Goal: Task Accomplishment & Management: Manage account settings

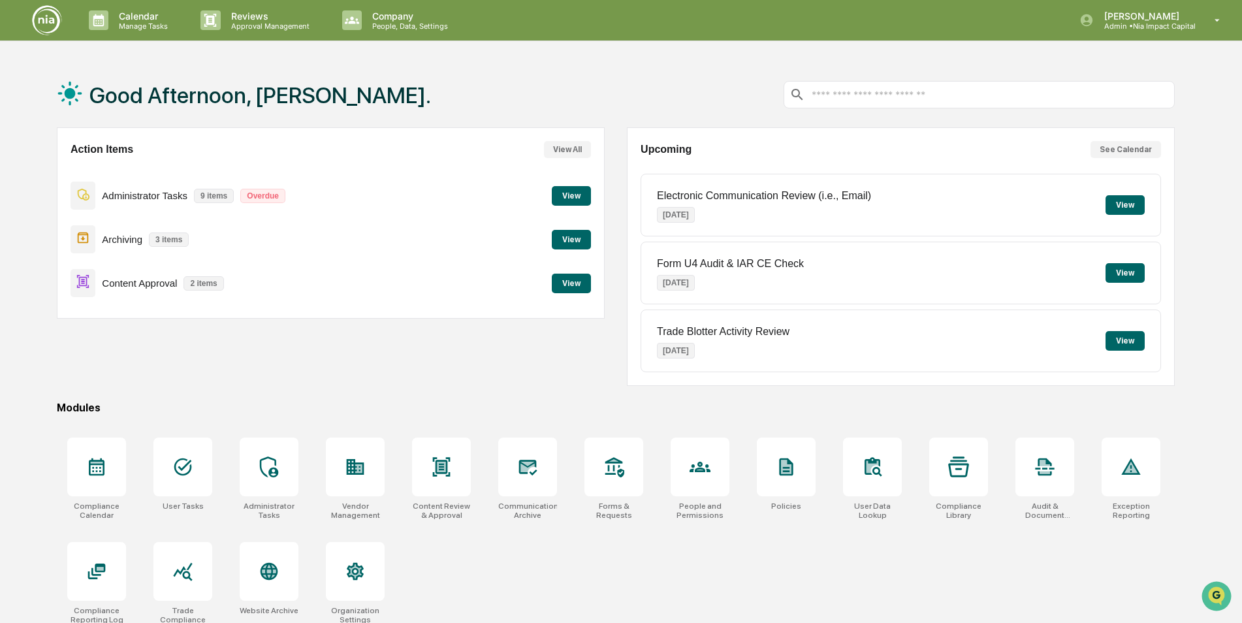
click at [582, 236] on button "View" at bounding box center [571, 240] width 39 height 20
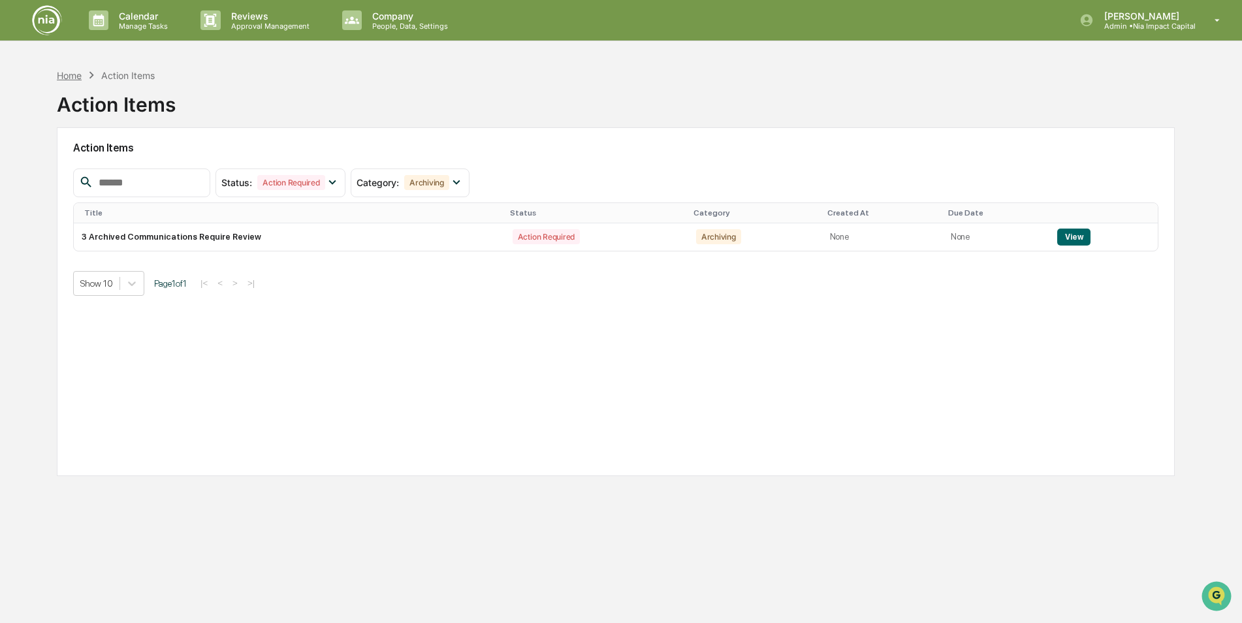
click at [78, 76] on div "Home" at bounding box center [69, 75] width 25 height 11
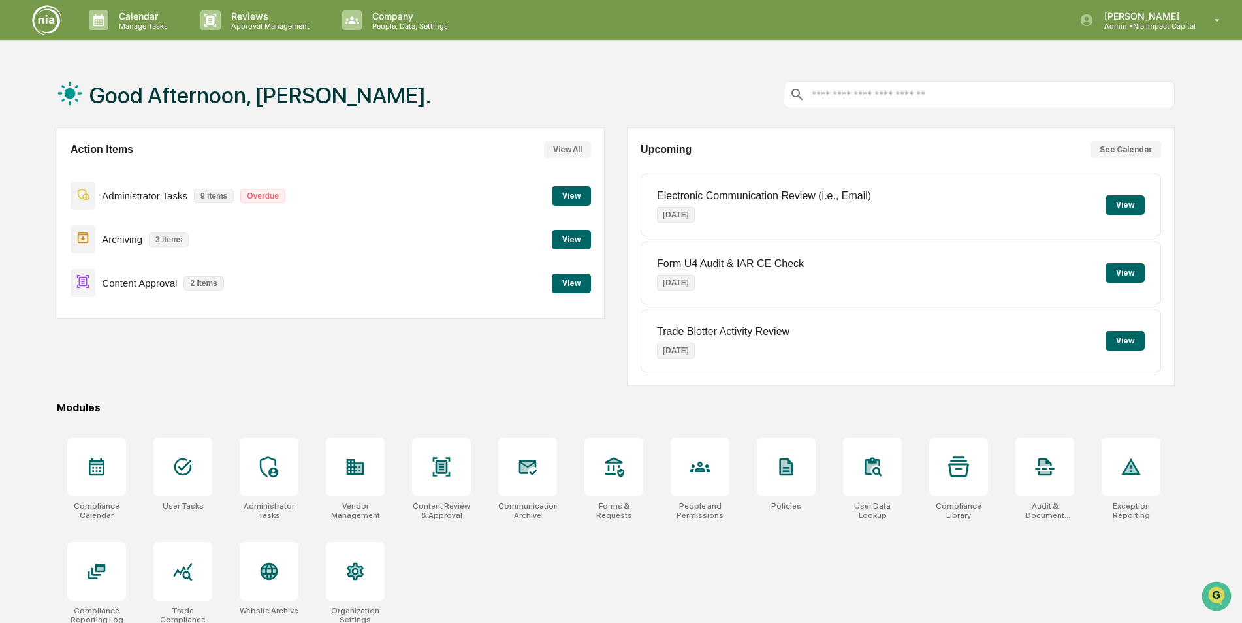
click at [578, 240] on button "View" at bounding box center [571, 240] width 39 height 20
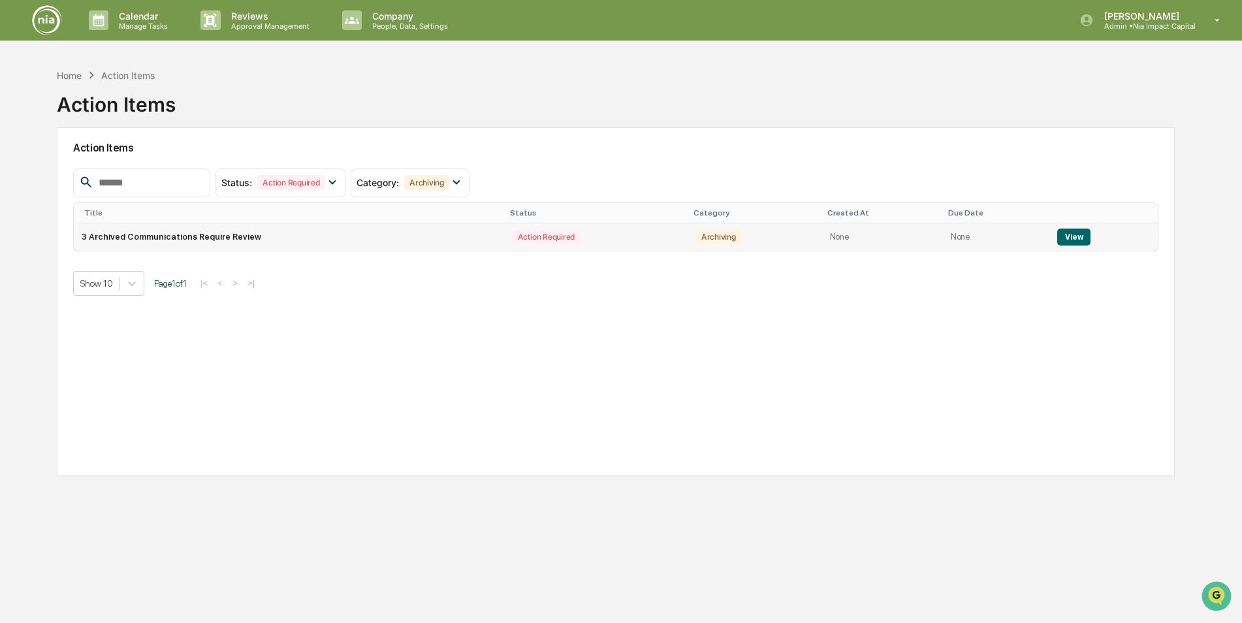
click at [1081, 238] on button "View" at bounding box center [1073, 237] width 33 height 17
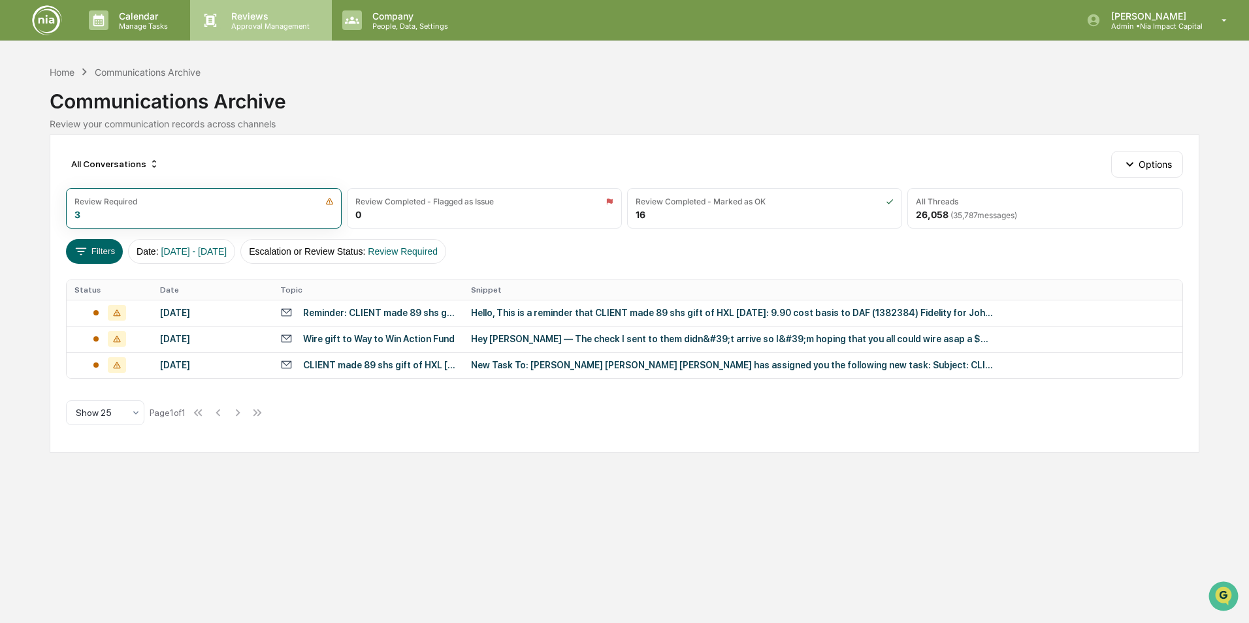
click at [212, 24] on icon at bounding box center [210, 20] width 12 height 13
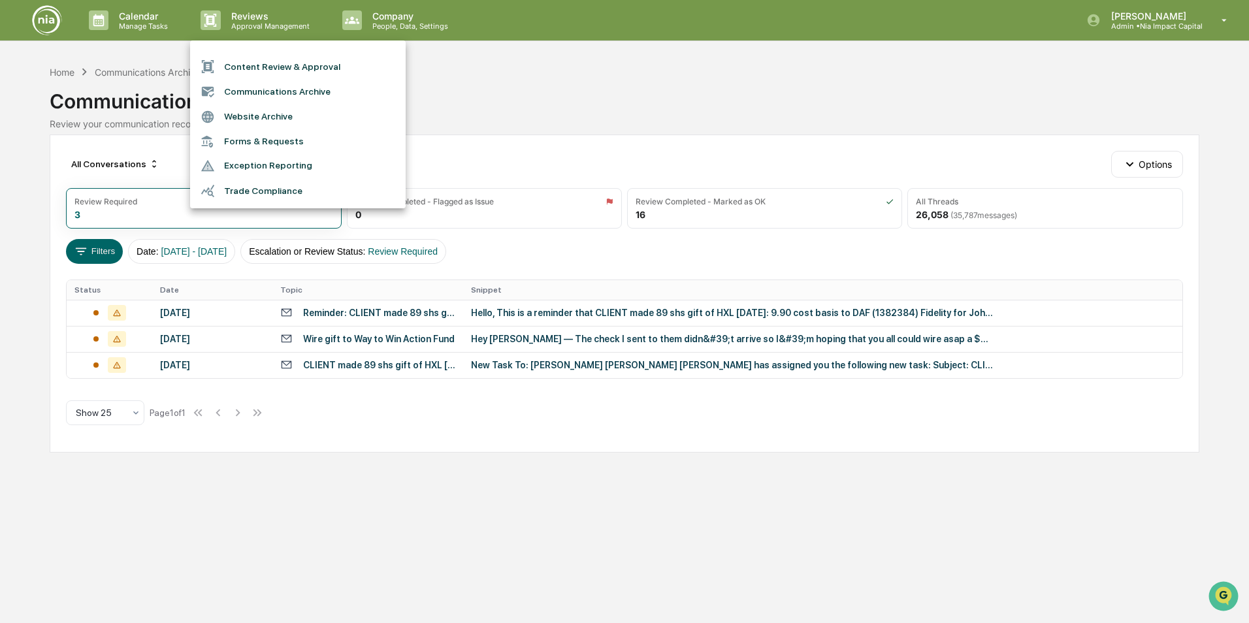
click at [67, 74] on div at bounding box center [624, 311] width 1249 height 623
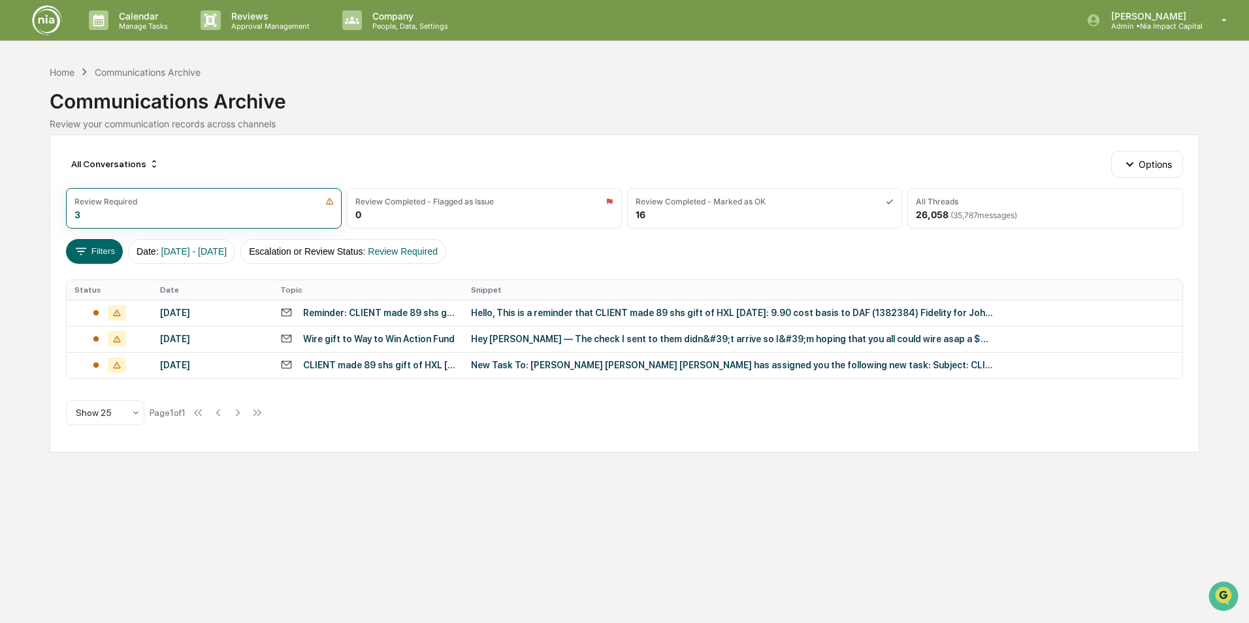
click at [64, 76] on div "Home" at bounding box center [62, 72] width 25 height 11
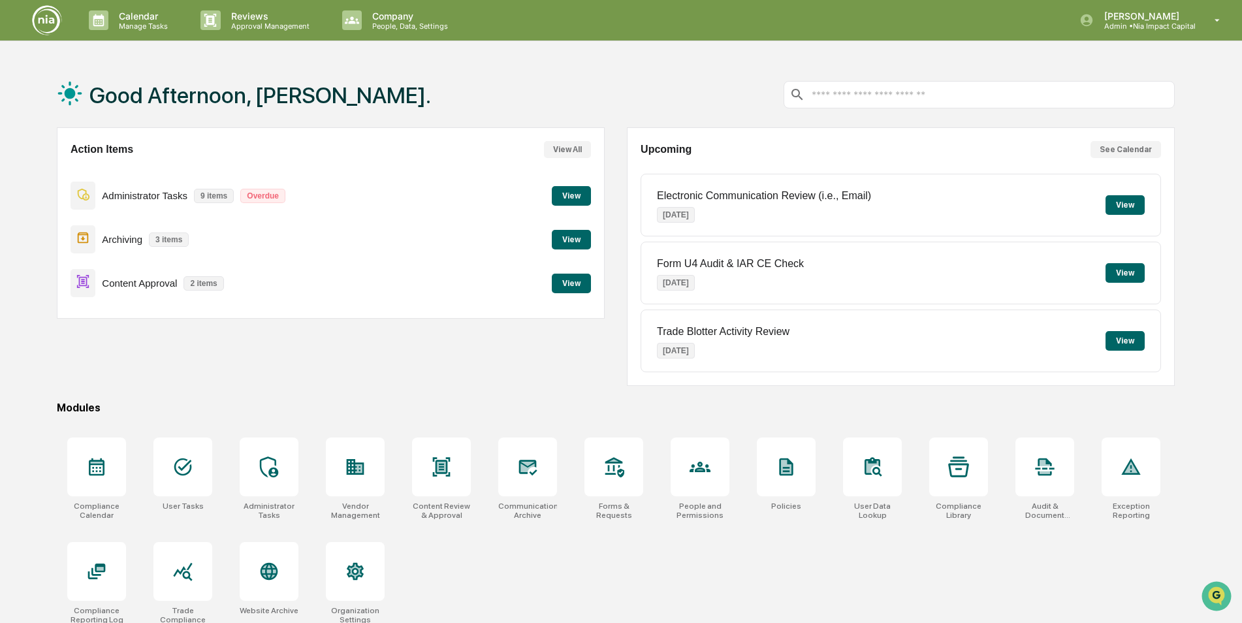
click at [560, 287] on button "View" at bounding box center [571, 284] width 39 height 20
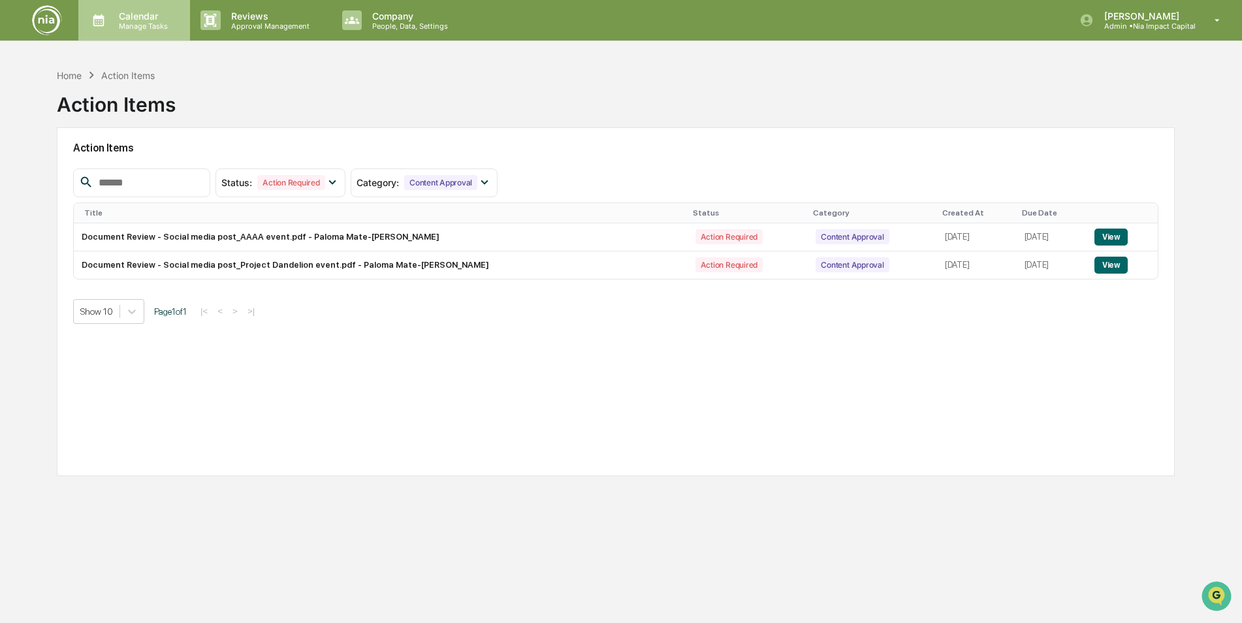
click at [144, 32] on div "Calendar Manage Tasks" at bounding box center [134, 20] width 112 height 40
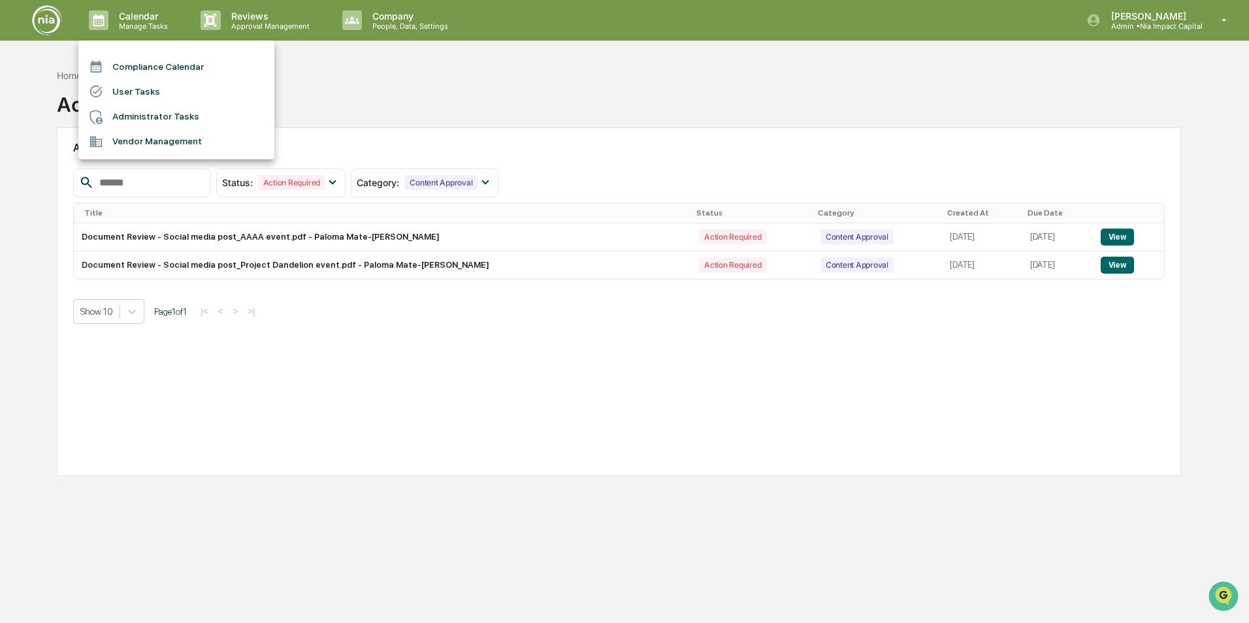
click at [143, 58] on li "Compliance Calendar" at bounding box center [176, 66] width 196 height 25
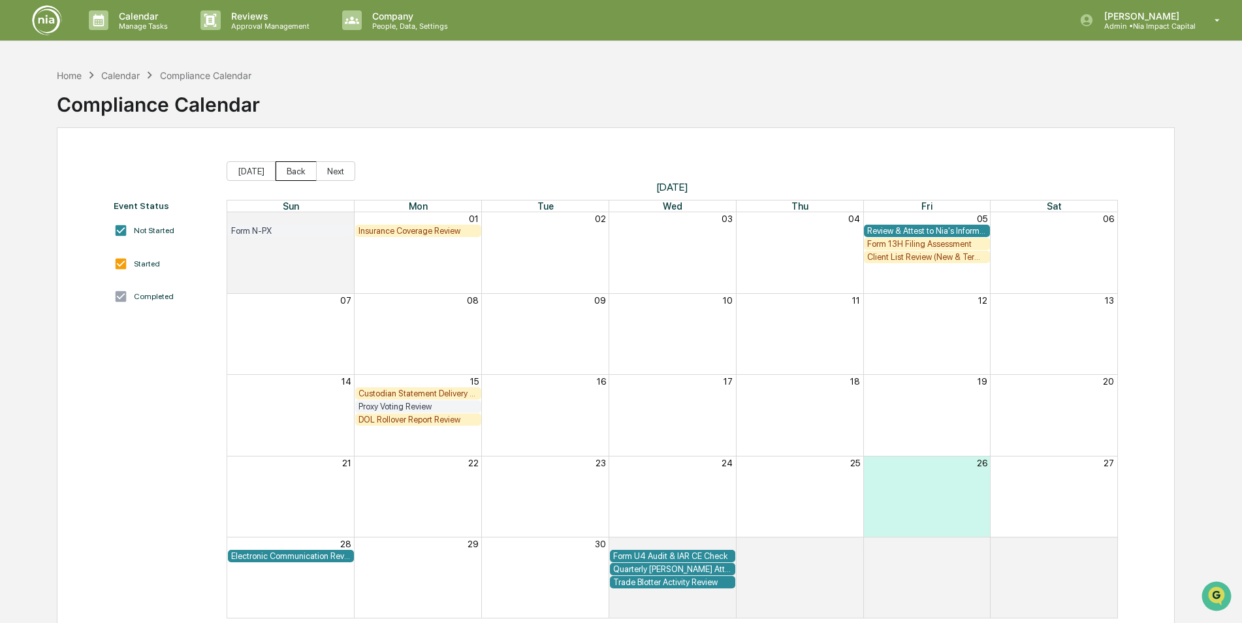
click at [291, 172] on button "Back" at bounding box center [296, 171] width 41 height 20
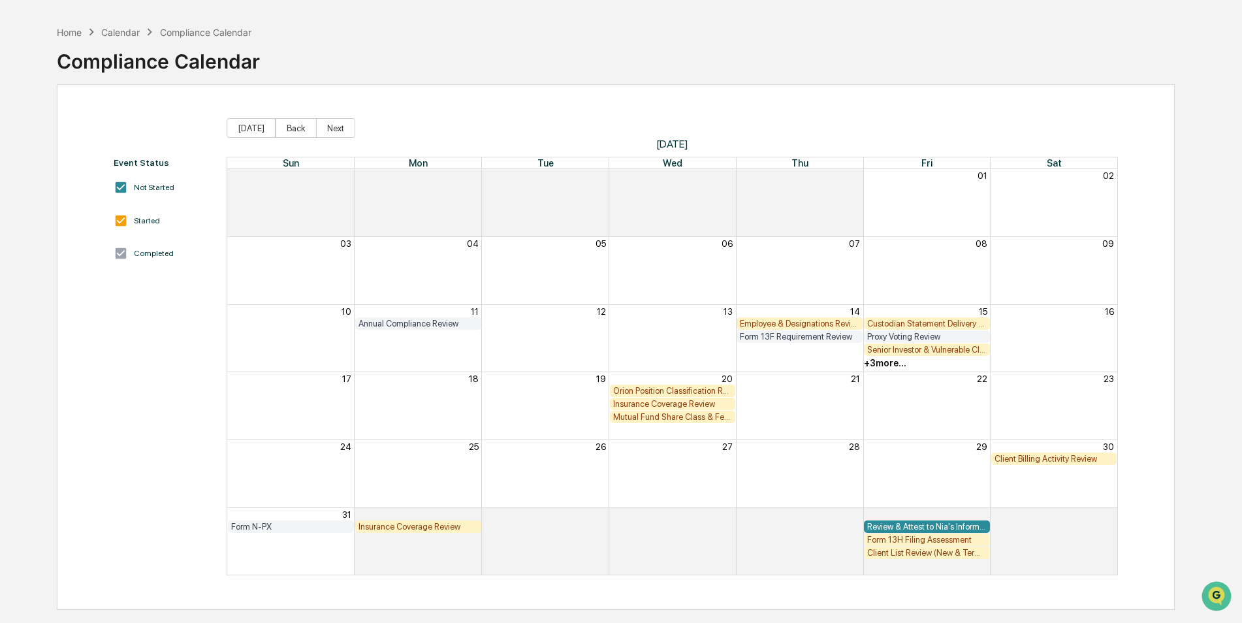
scroll to position [62, 0]
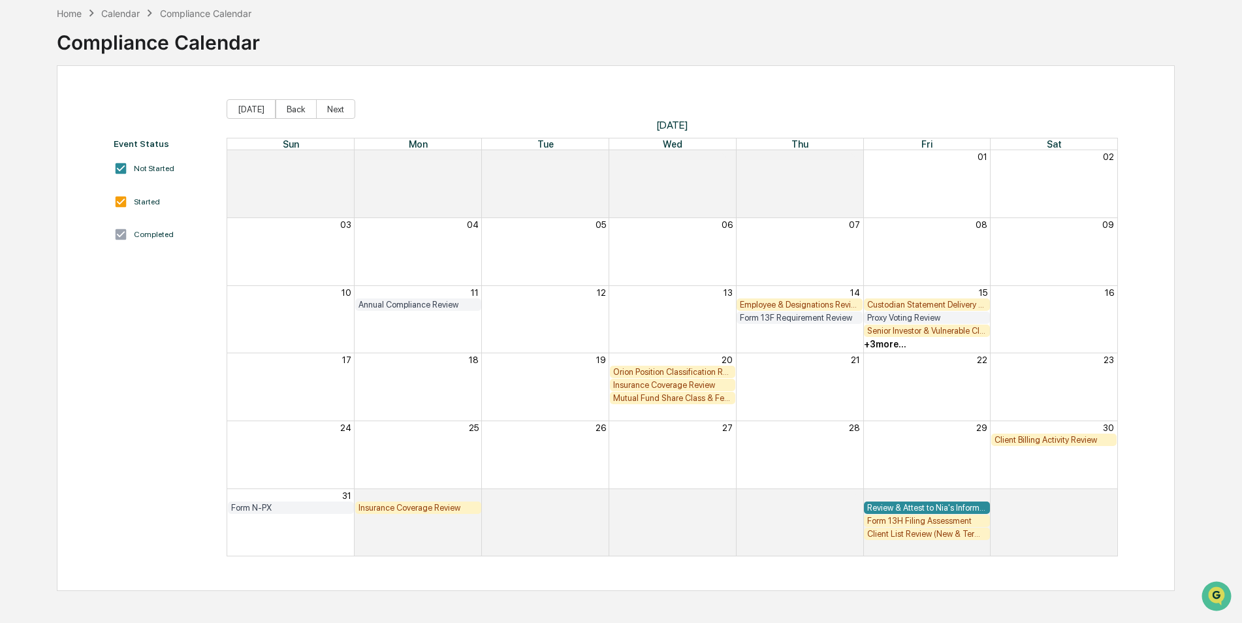
click at [460, 312] on div "Month View" at bounding box center [481, 318] width 509 height 13
click at [460, 308] on div "Annual Compliance Review" at bounding box center [419, 305] width 120 height 10
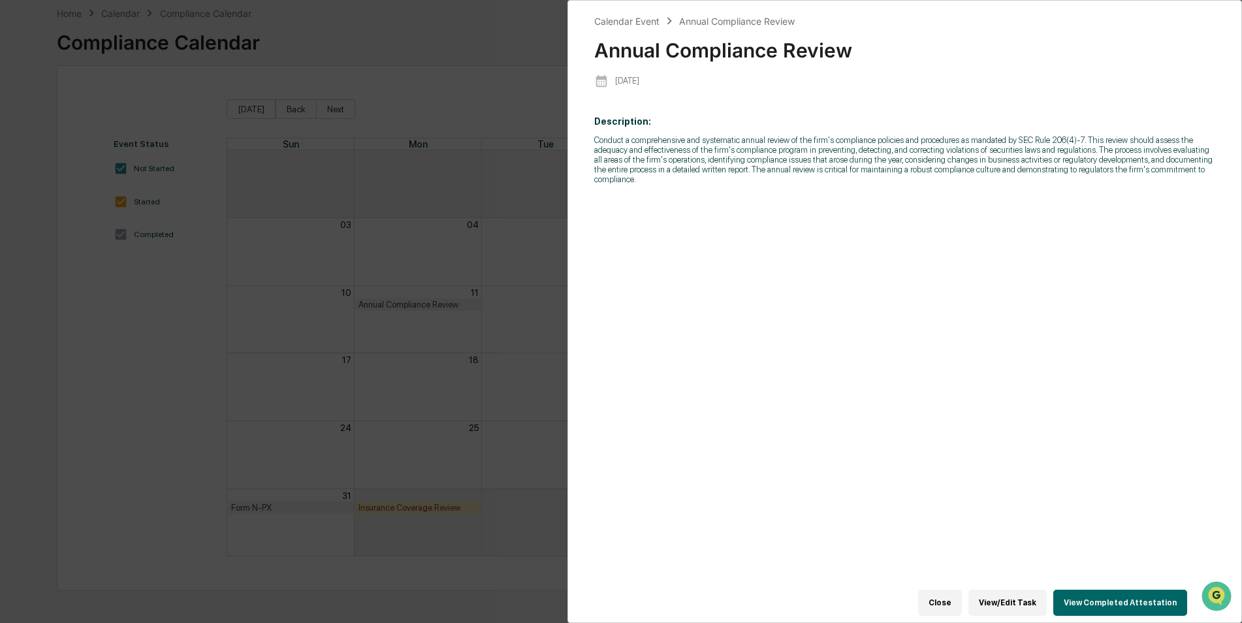
click at [546, 31] on div "Calendar Event Annual Compliance Review Annual Compliance Review [DATE] Descrip…" at bounding box center [621, 311] width 1242 height 623
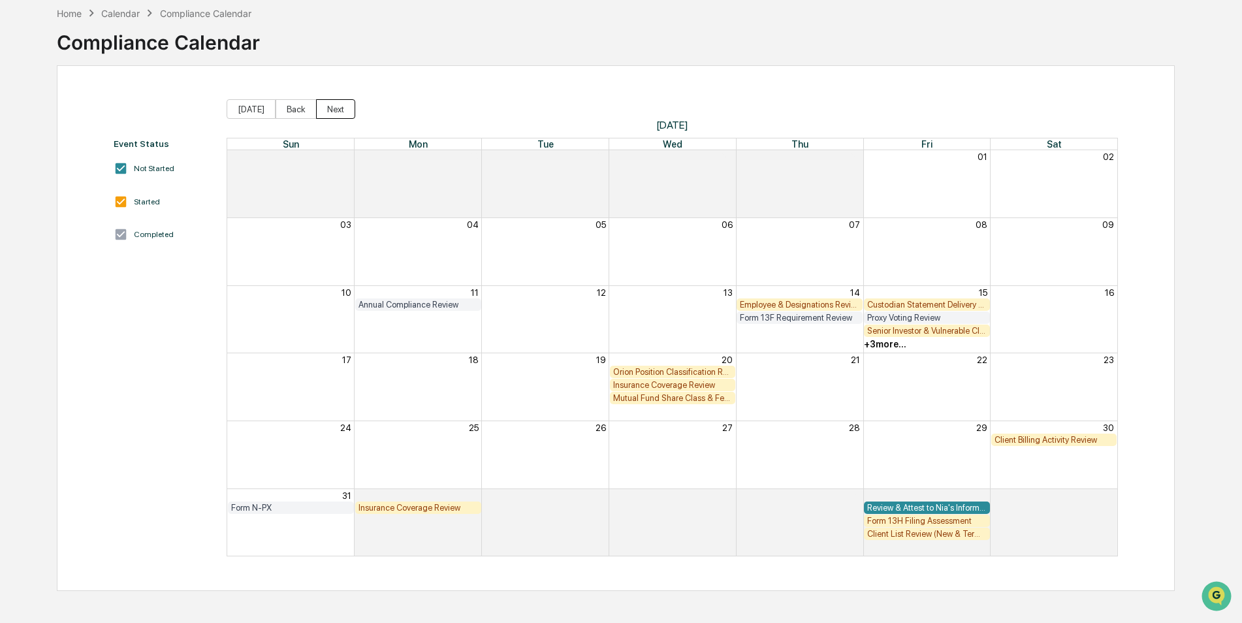
click at [325, 111] on button "Next" at bounding box center [335, 109] width 39 height 20
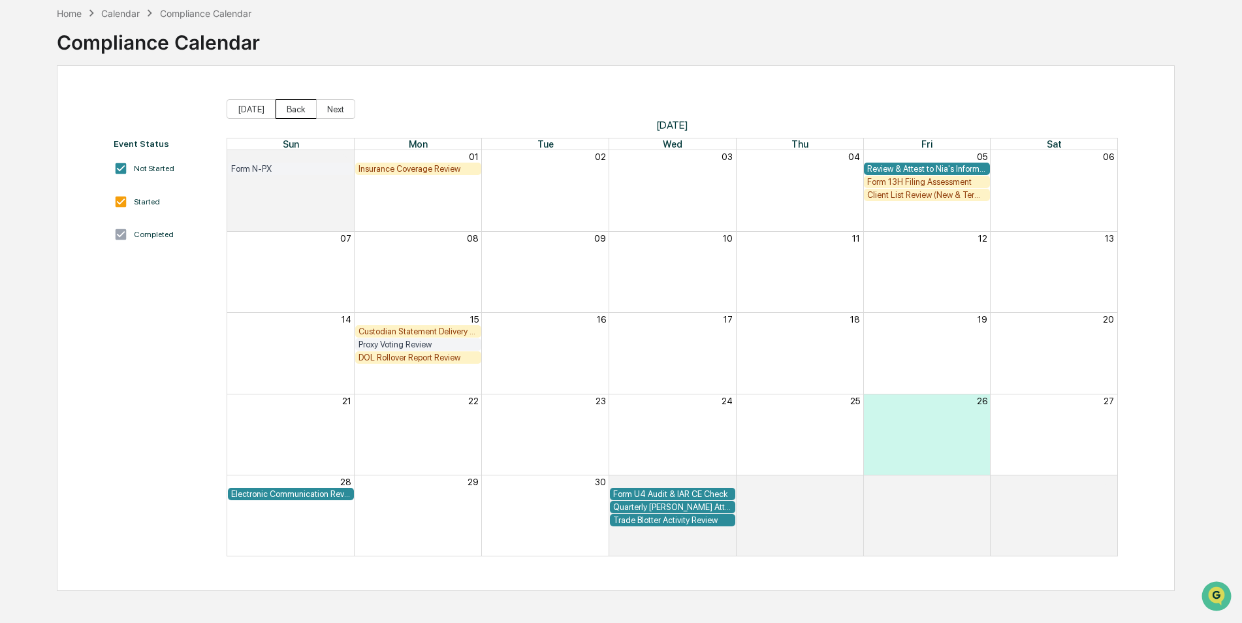
click at [281, 112] on button "Back" at bounding box center [296, 109] width 41 height 20
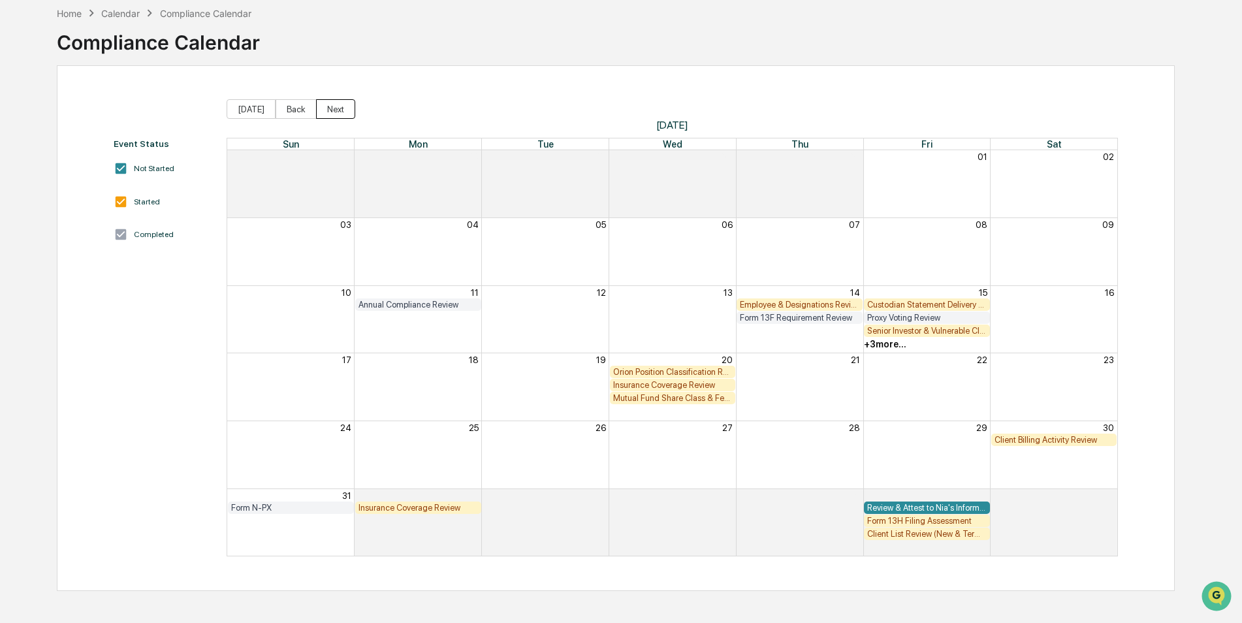
click at [332, 113] on button "Next" at bounding box center [335, 109] width 39 height 20
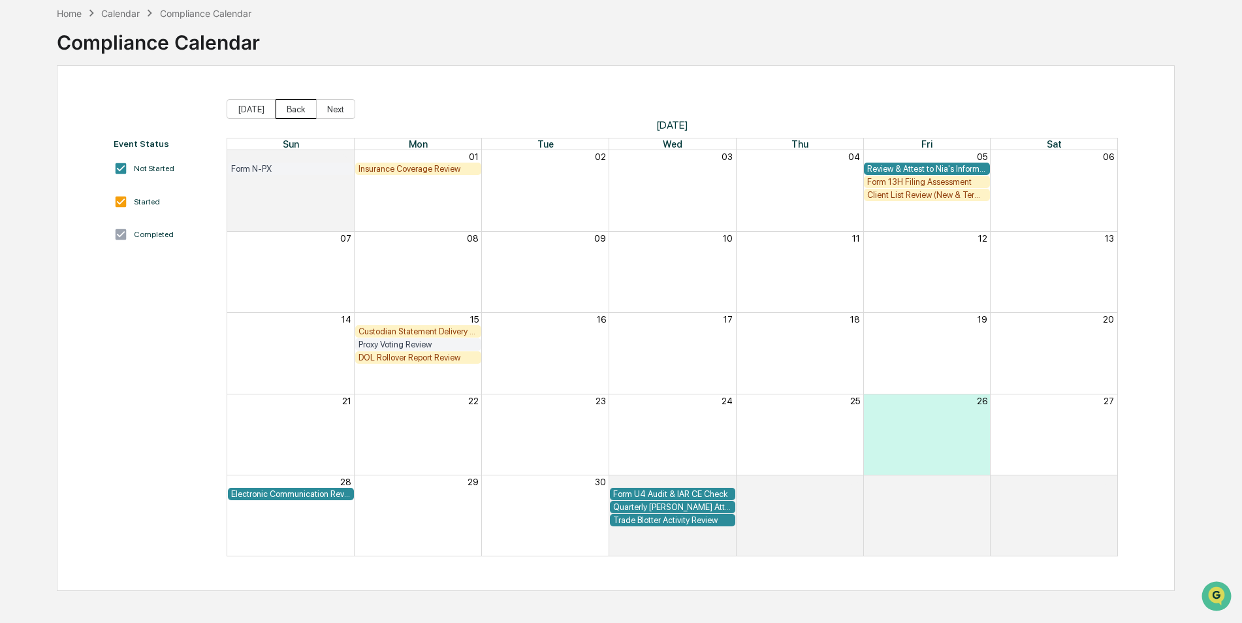
click at [298, 111] on button "Back" at bounding box center [296, 109] width 41 height 20
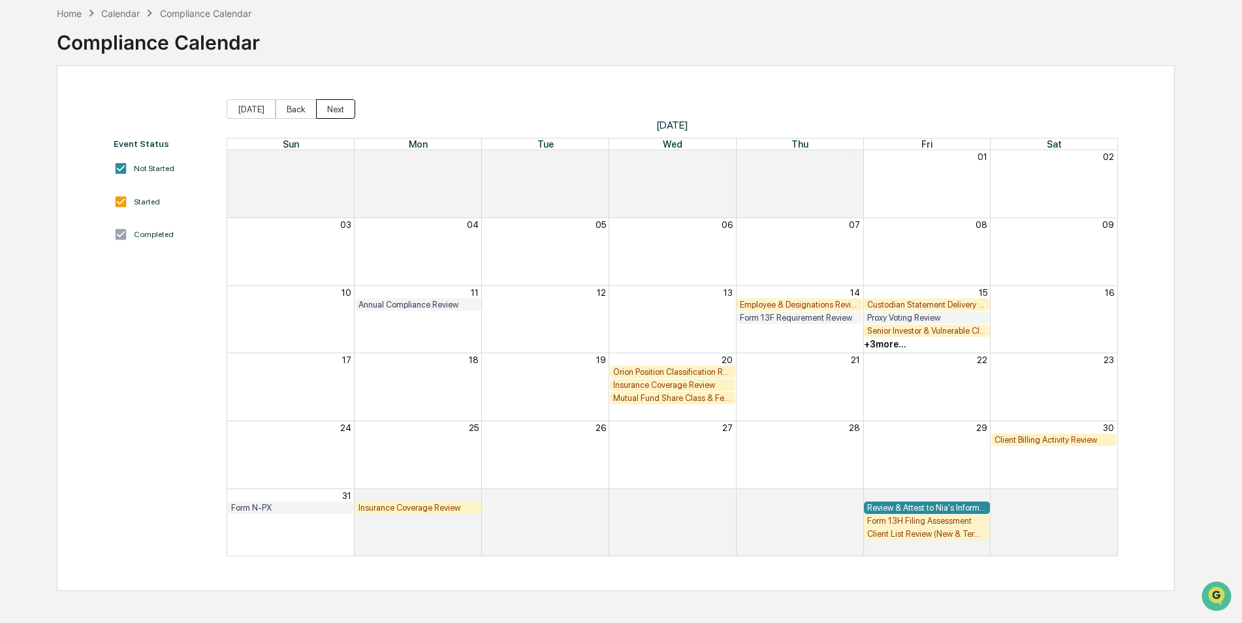
click at [322, 112] on button "Next" at bounding box center [335, 109] width 39 height 20
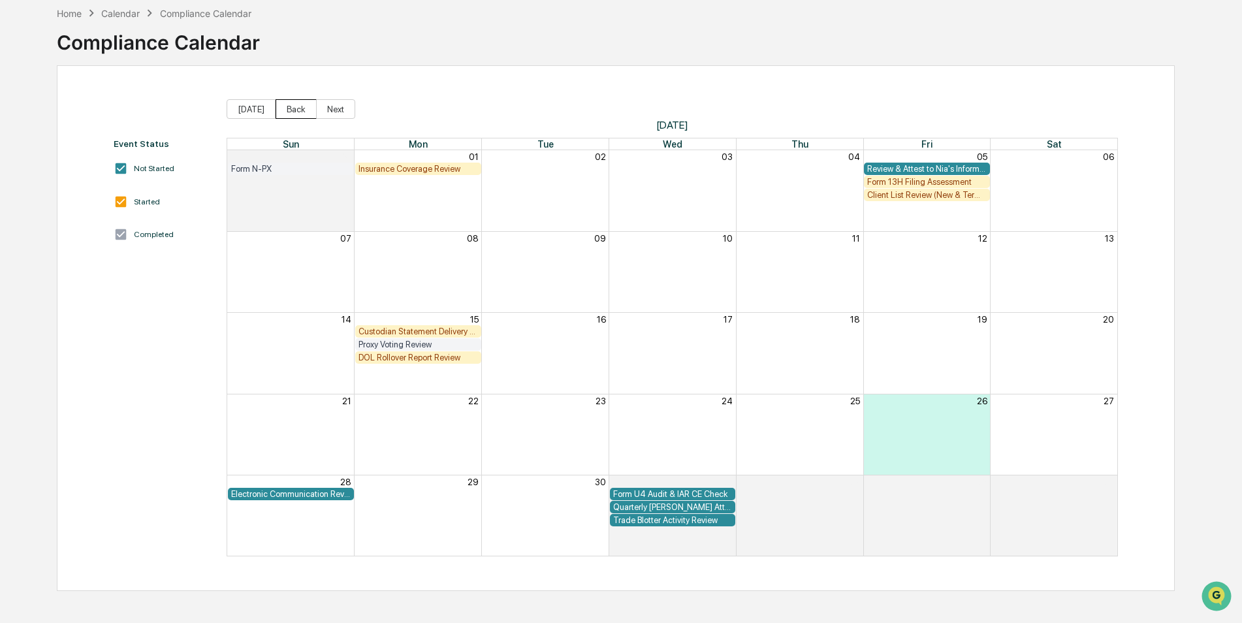
click at [289, 115] on button "Back" at bounding box center [296, 109] width 41 height 20
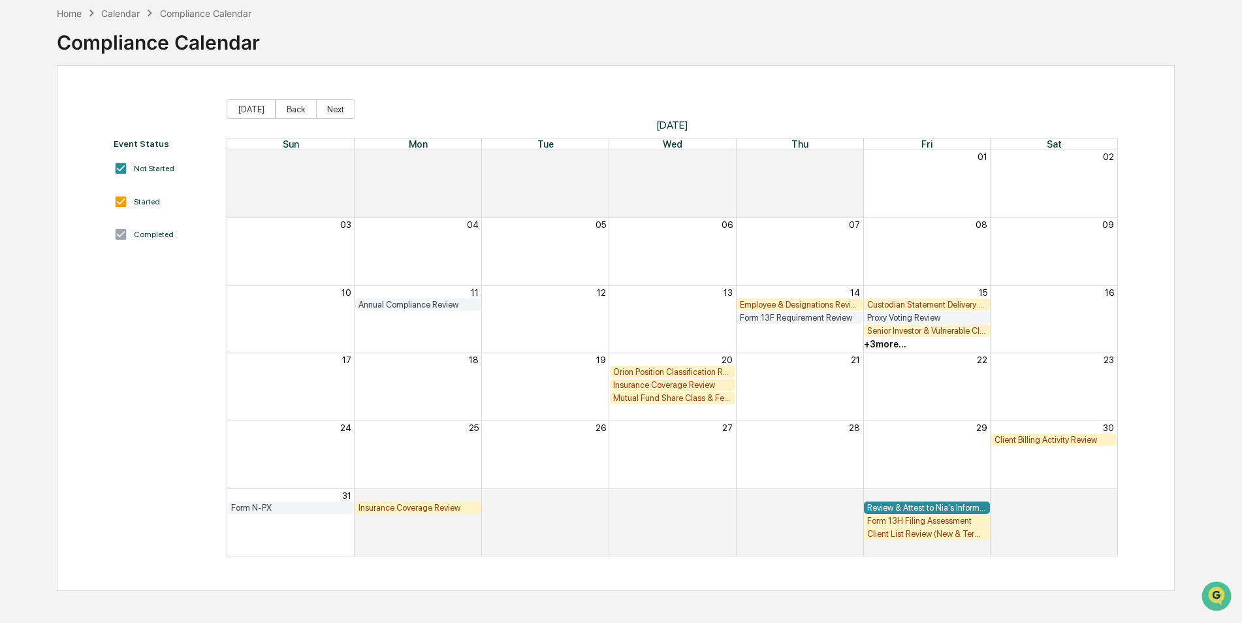
click at [631, 387] on div "Insurance Coverage Review" at bounding box center [673, 385] width 120 height 10
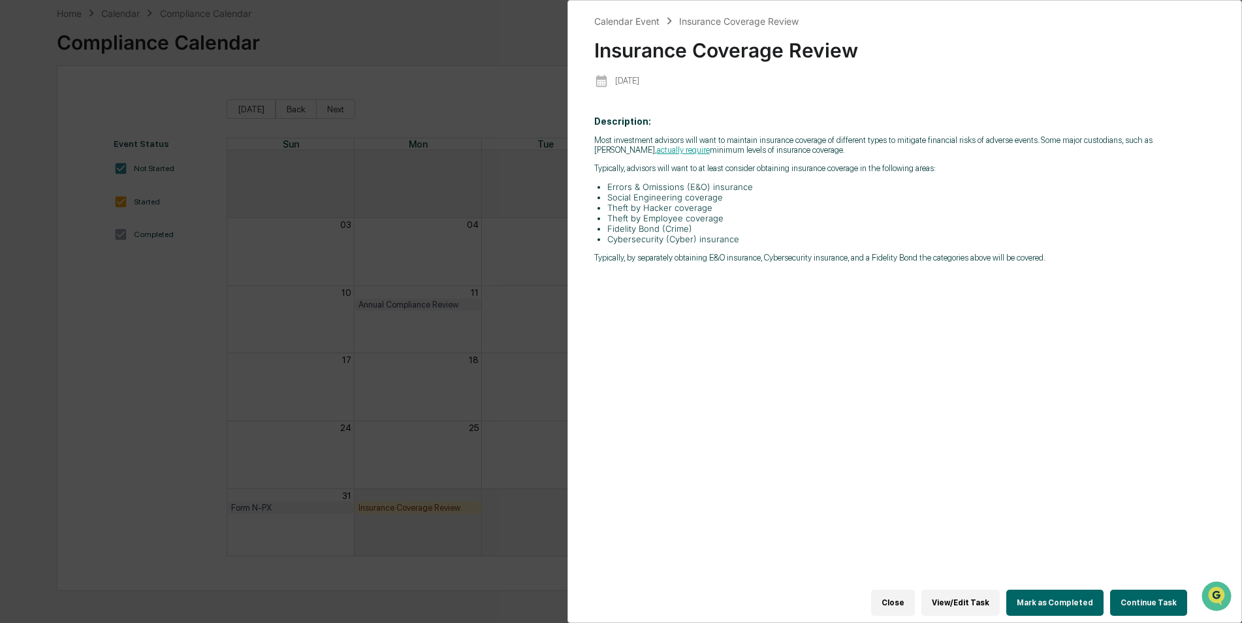
click at [956, 596] on button "View/Edit Task" at bounding box center [961, 603] width 78 height 26
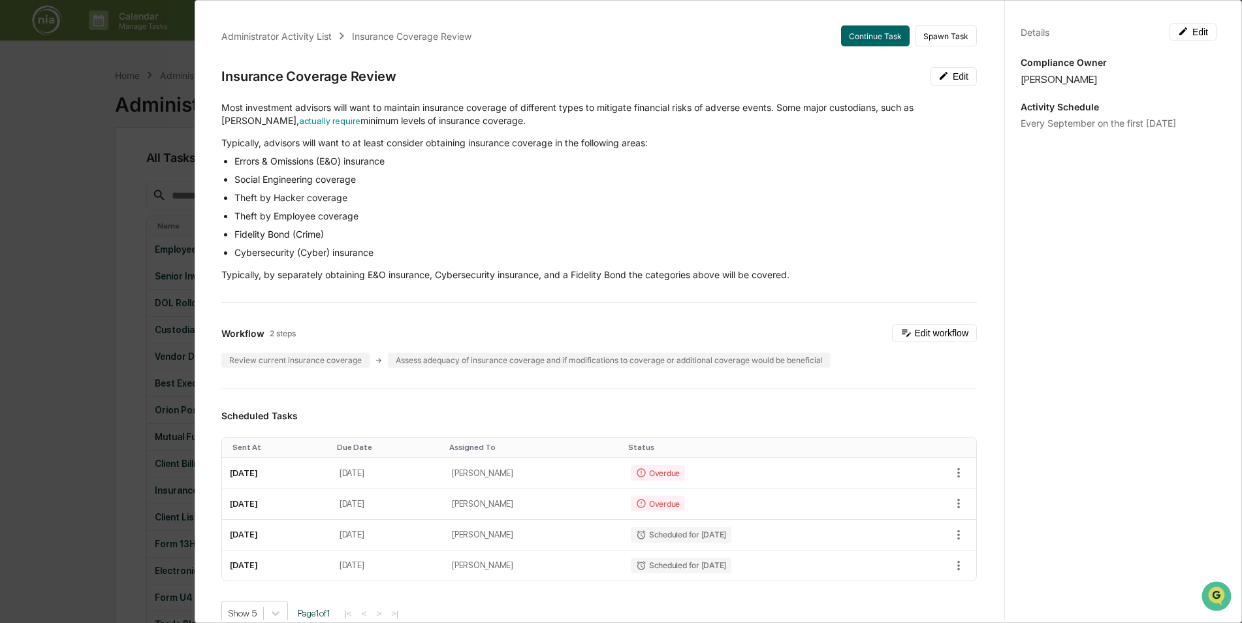
click at [142, 50] on div "Administrator Activity List Insurance Coverage Review Continue Task Spawn Task …" at bounding box center [621, 311] width 1242 height 623
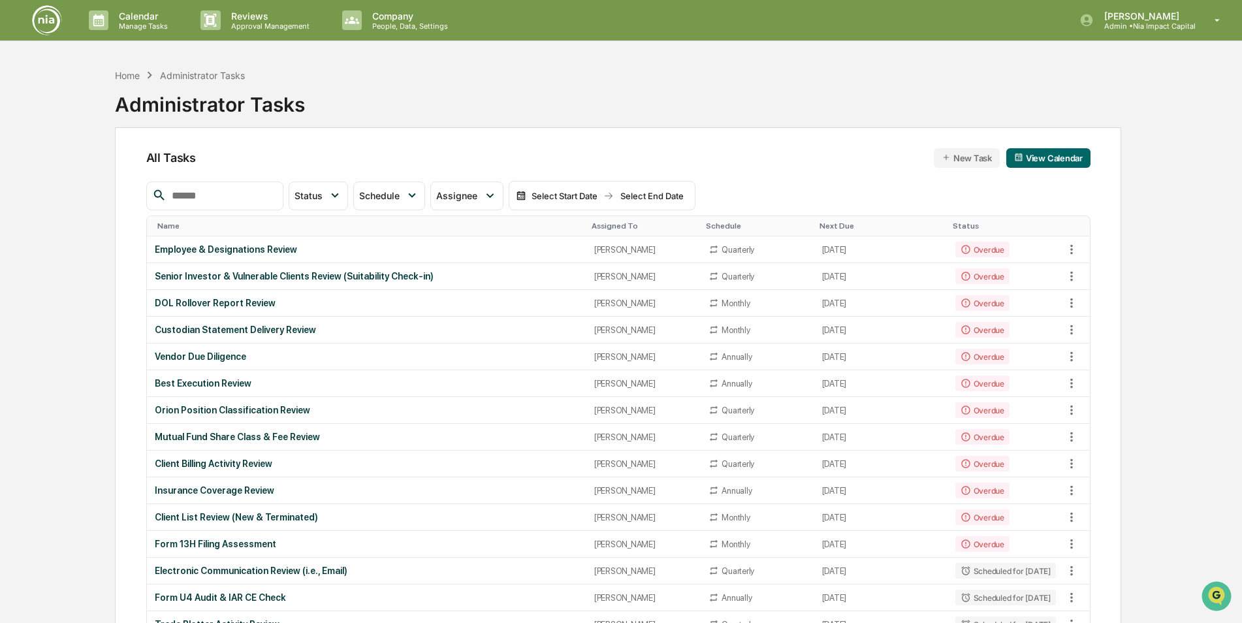
scroll to position [65, 0]
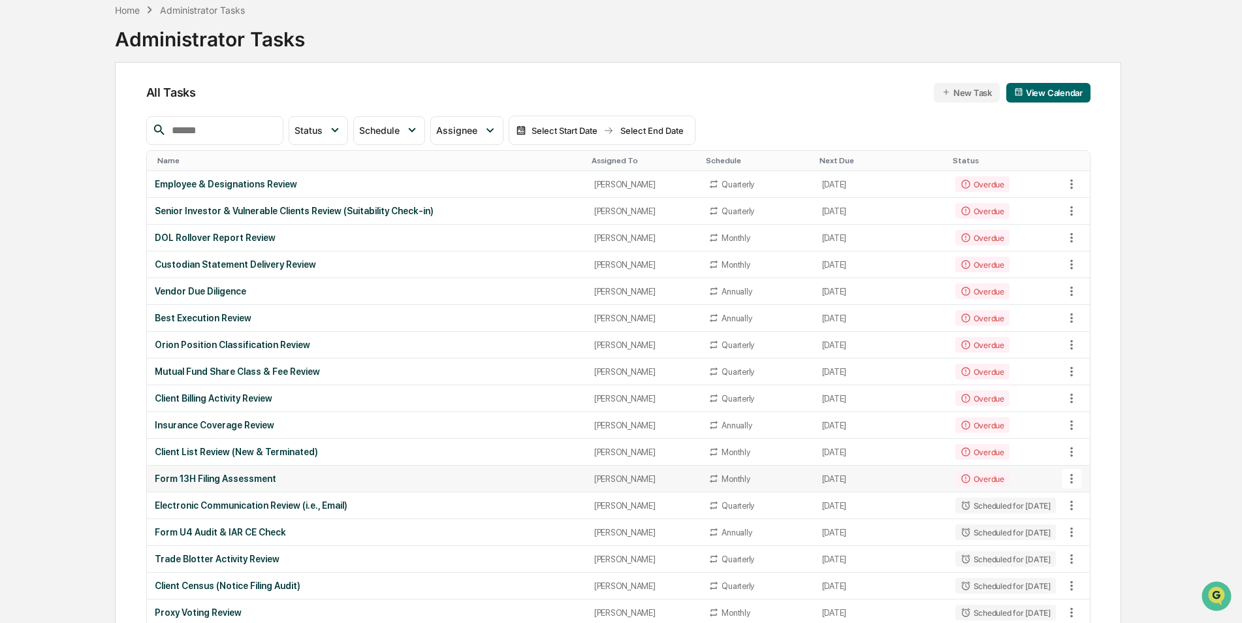
click at [258, 479] on div "Form 13H Filing Assessment" at bounding box center [367, 479] width 424 height 10
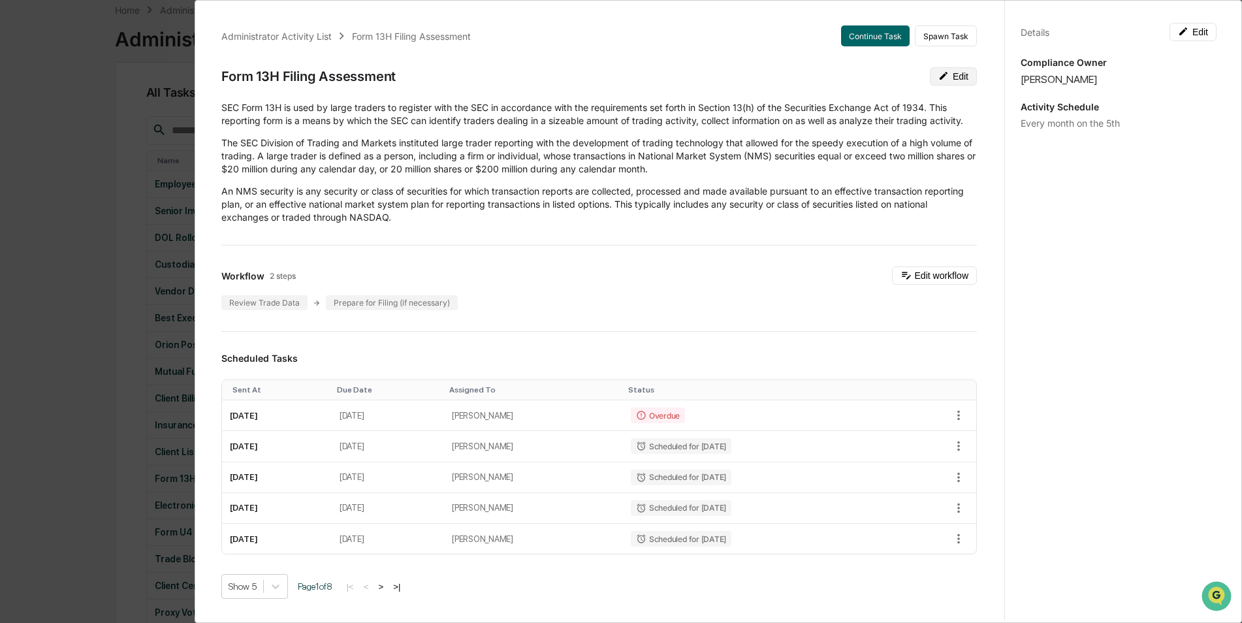
click at [941, 75] on button "Edit" at bounding box center [953, 76] width 47 height 18
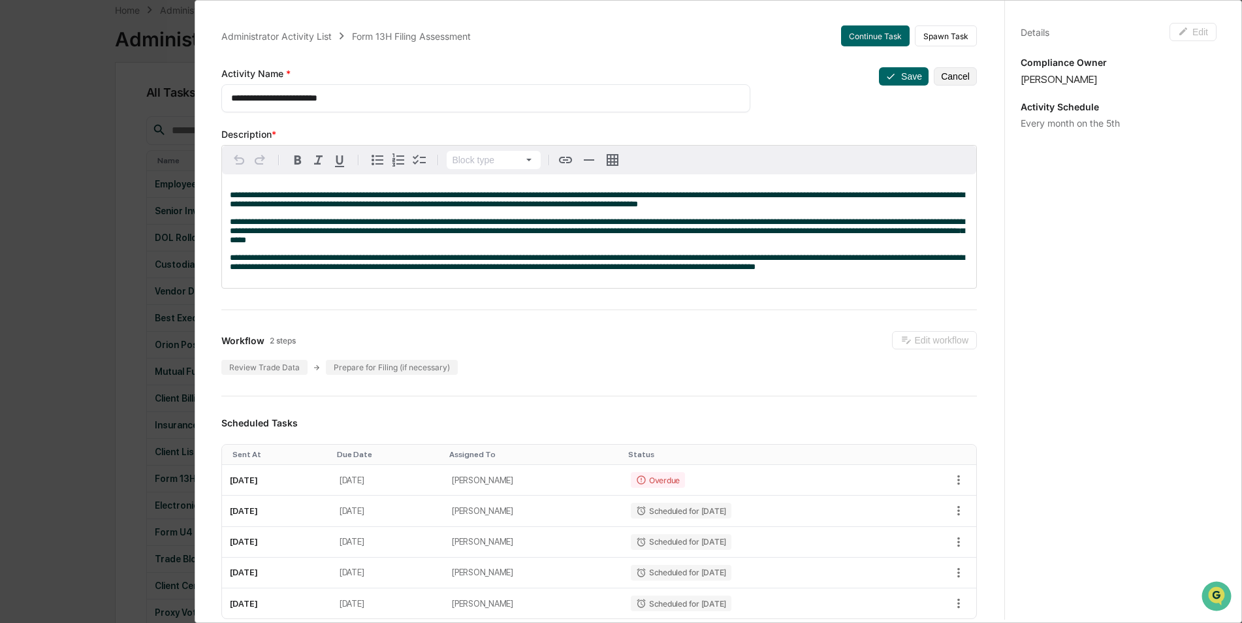
click at [941, 75] on button "Cancel" at bounding box center [955, 76] width 43 height 18
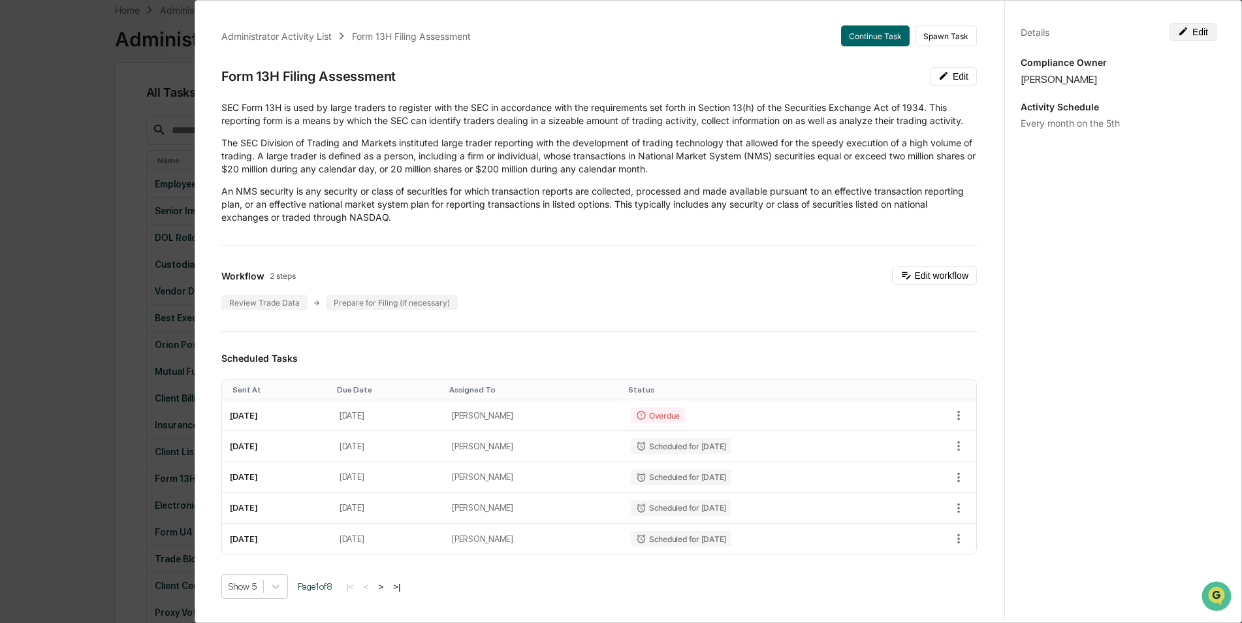
click at [1189, 36] on button "Edit" at bounding box center [1193, 32] width 47 height 18
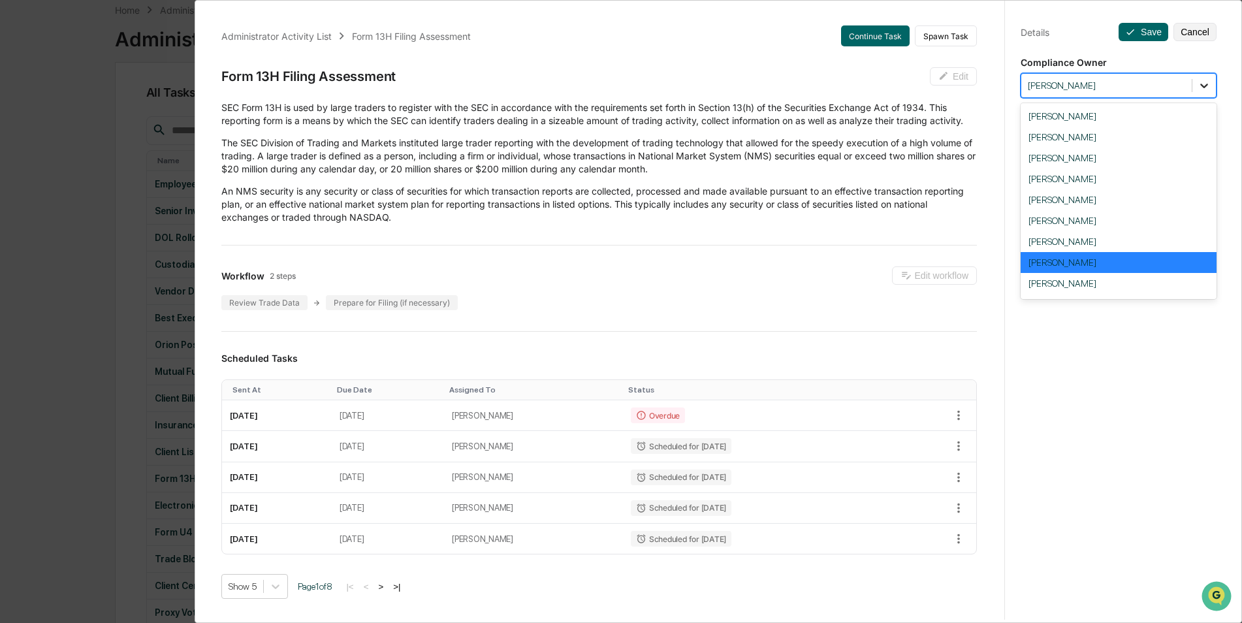
click at [1193, 84] on div at bounding box center [1205, 86] width 24 height 24
click at [1129, 246] on div "[PERSON_NAME]" at bounding box center [1119, 241] width 196 height 21
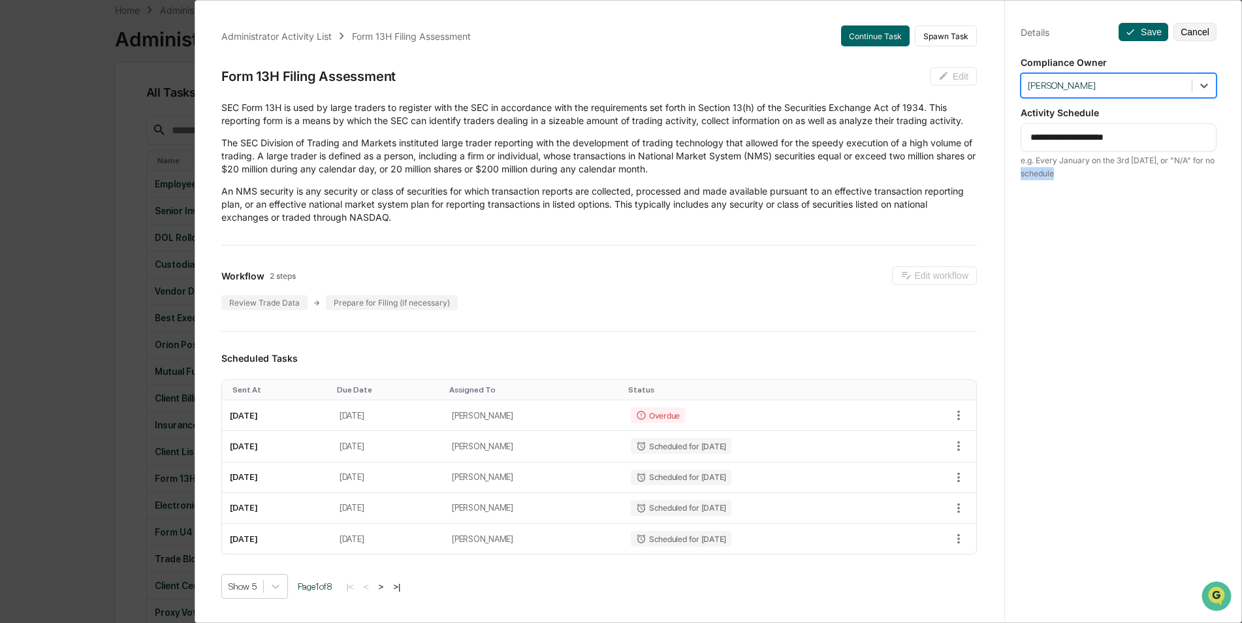
click at [1128, 246] on div "**********" at bounding box center [1119, 324] width 228 height 654
drag, startPoint x: 1128, startPoint y: 246, endPoint x: 1095, endPoint y: 237, distance: 34.5
click at [1095, 237] on div "**********" at bounding box center [1119, 324] width 228 height 654
click at [1148, 37] on button "Save" at bounding box center [1144, 32] width 50 height 18
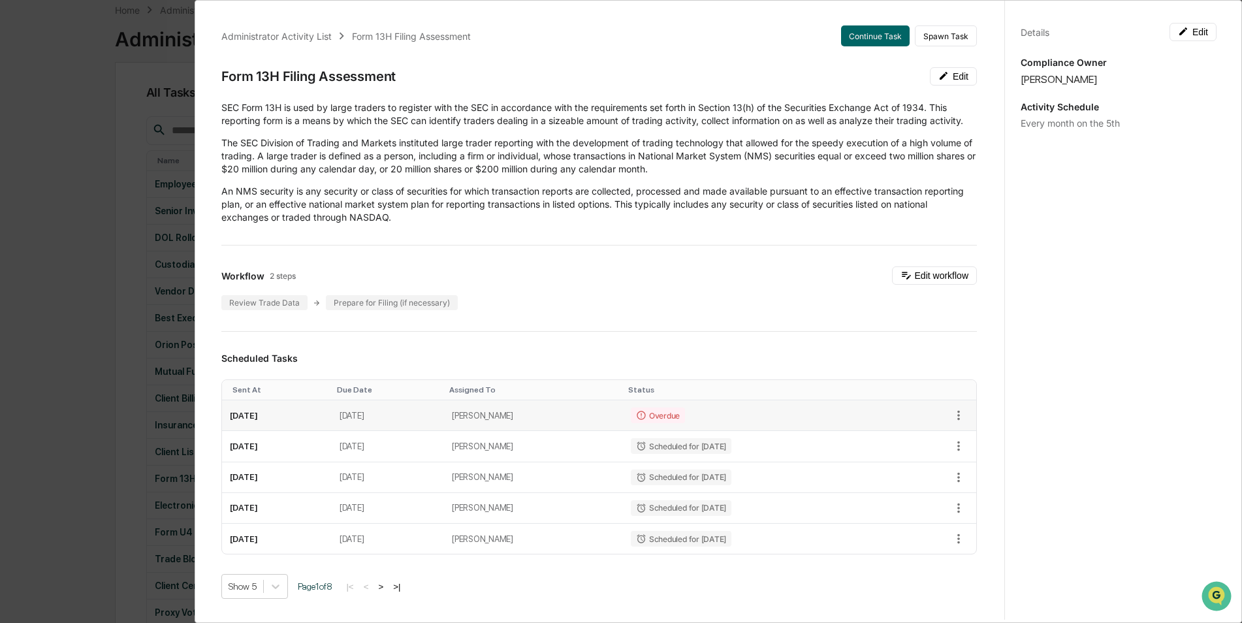
click at [645, 419] on icon at bounding box center [641, 415] width 8 height 8
click at [444, 431] on td "[DATE]" at bounding box center [388, 415] width 112 height 31
click at [286, 431] on td "[DATE]" at bounding box center [277, 415] width 110 height 31
click at [880, 37] on button "Continue Task" at bounding box center [875, 35] width 69 height 21
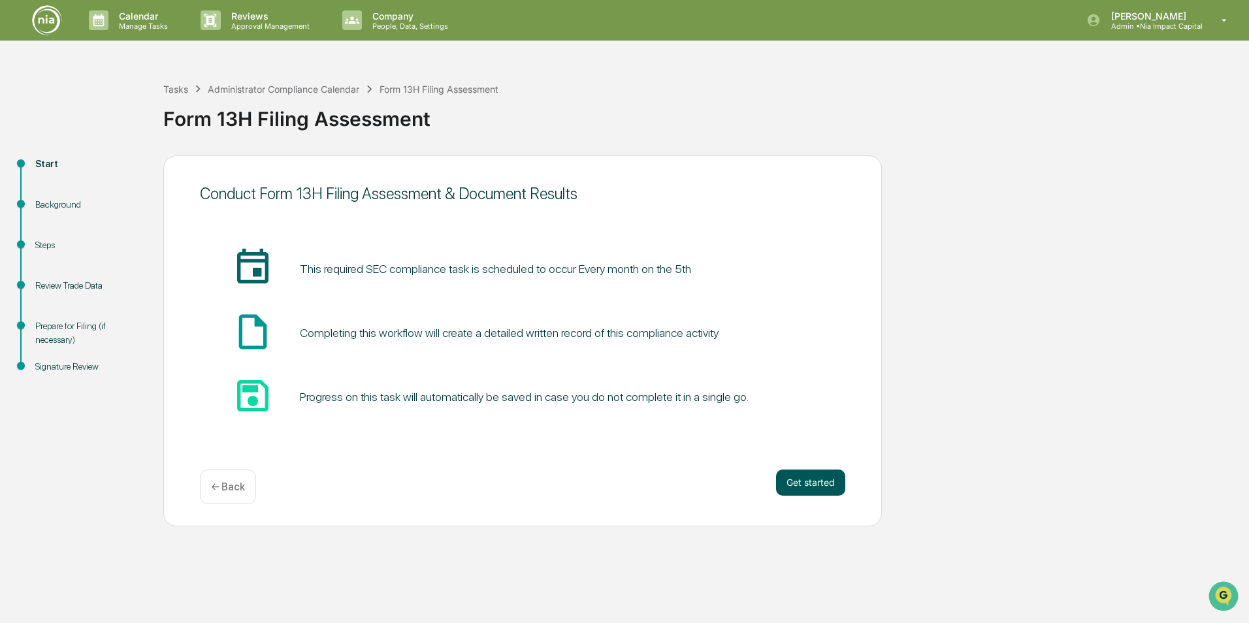
click at [811, 480] on button "Get started" at bounding box center [810, 483] width 69 height 26
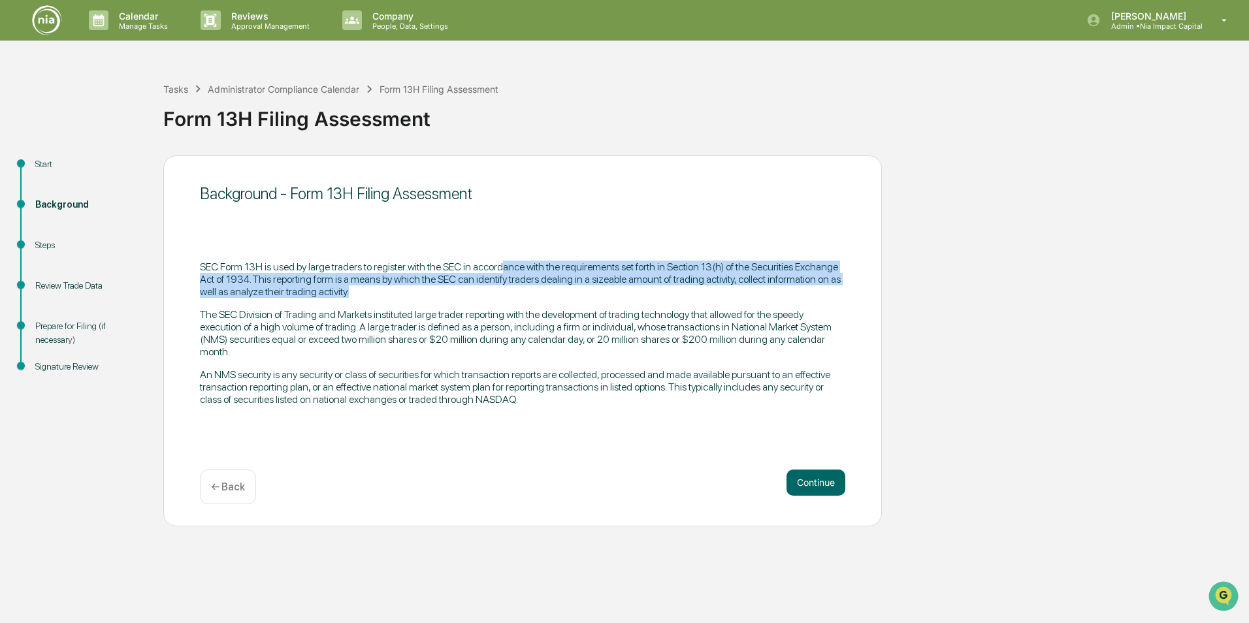
drag, startPoint x: 505, startPoint y: 263, endPoint x: 500, endPoint y: 290, distance: 27.2
click at [500, 290] on p "SEC Form 13H is used by large traders to register with the SEC in accordance wi…" at bounding box center [522, 279] width 645 height 37
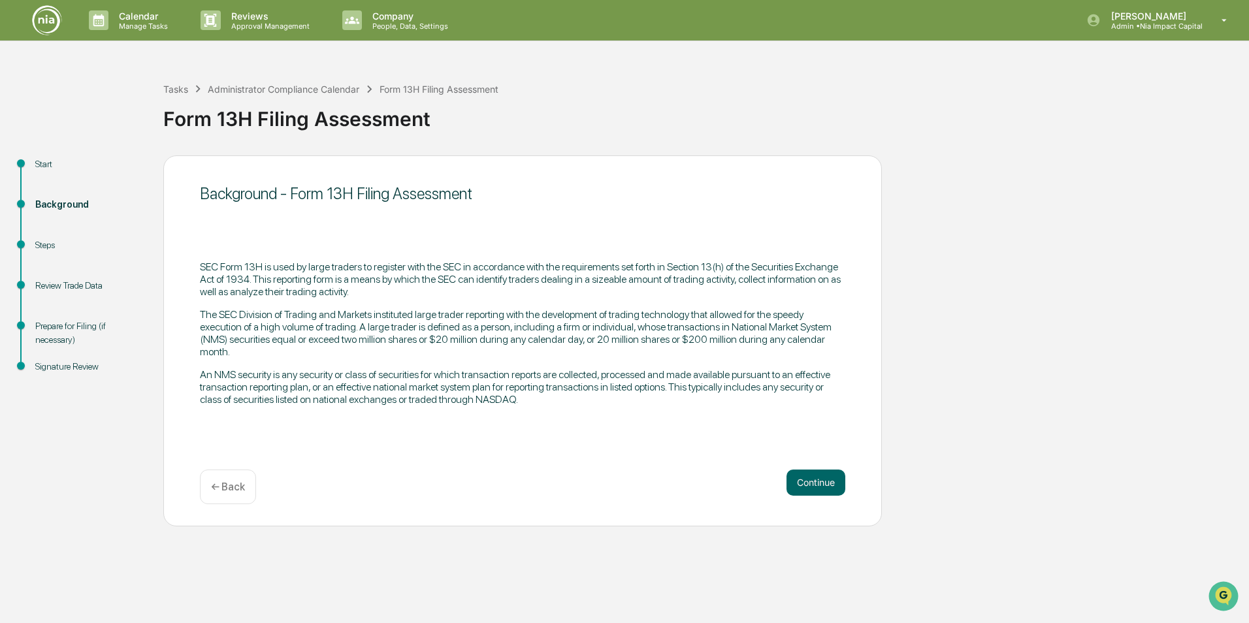
drag, startPoint x: 500, startPoint y: 290, endPoint x: 440, endPoint y: 314, distance: 65.1
click at [440, 314] on p "The SEC Division of Trading and Markets instituted large trader reporting with …" at bounding box center [522, 333] width 645 height 50
click at [930, 320] on div "Start Background Steps Review Trade Data Prepare for Filing (if necessary) Sign…" at bounding box center [625, 340] width 1236 height 371
click at [504, 341] on p "The SEC Division of Trading and Markets instituted large trader reporting with …" at bounding box center [522, 333] width 645 height 50
click at [635, 511] on div "Background - Form 13H Filing Assessment SEC Form 13H is used by large traders t…" at bounding box center [522, 340] width 718 height 371
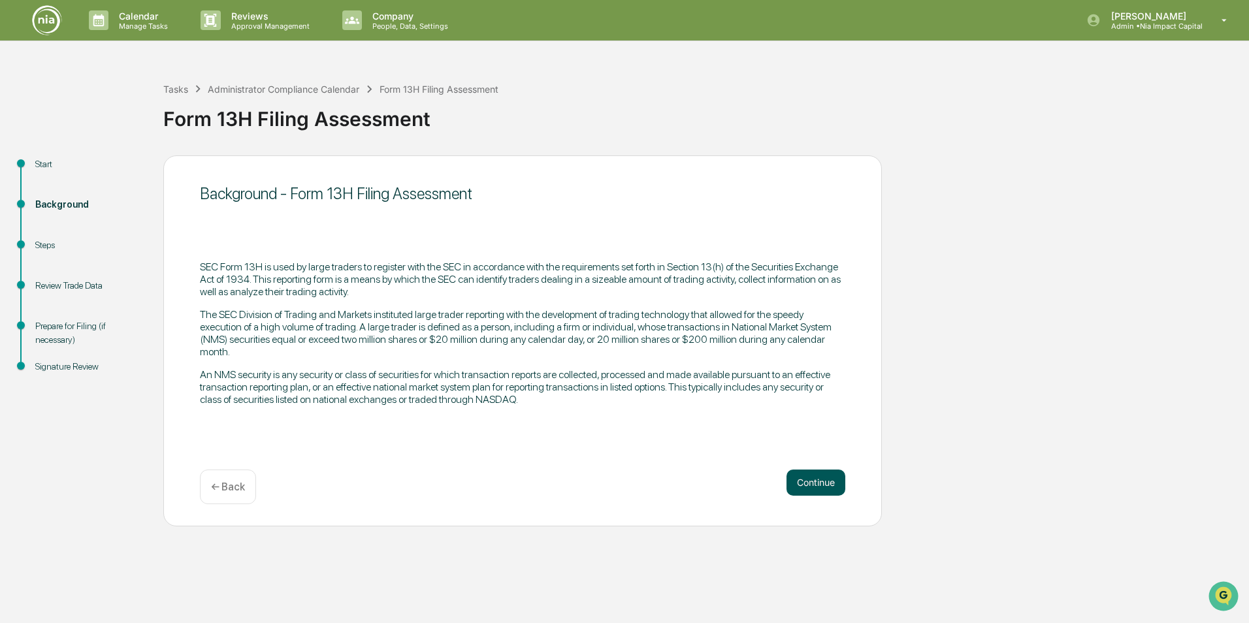
click at [801, 485] on button "Continue" at bounding box center [815, 483] width 59 height 26
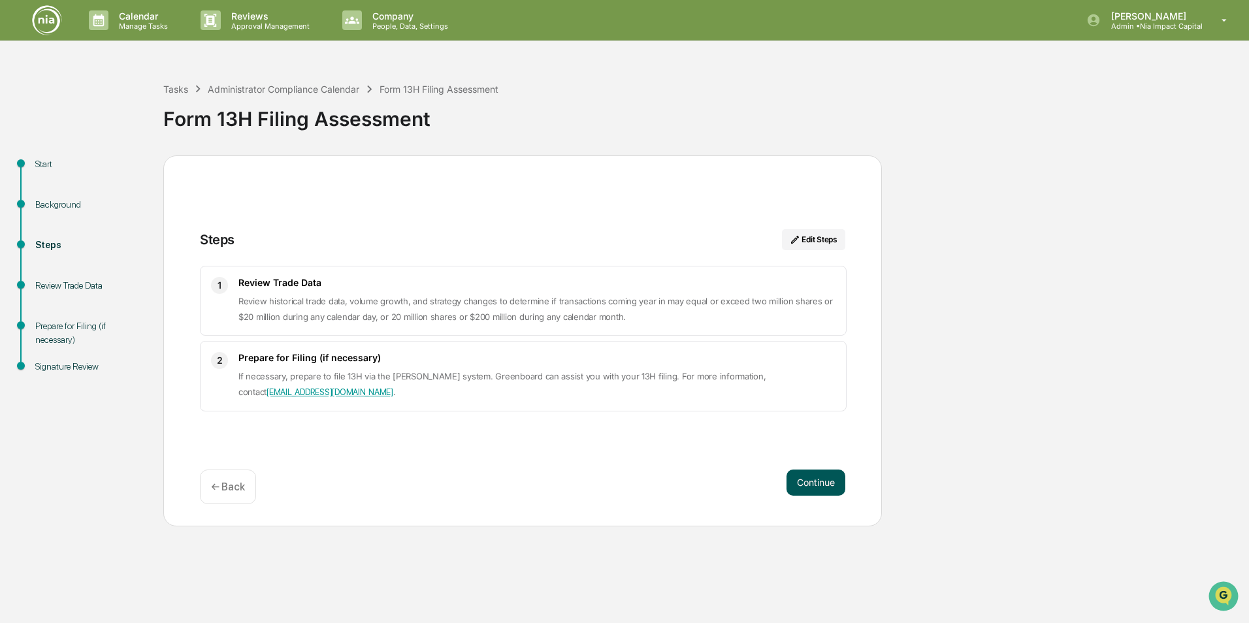
click at [824, 485] on button "Continue" at bounding box center [815, 483] width 59 height 26
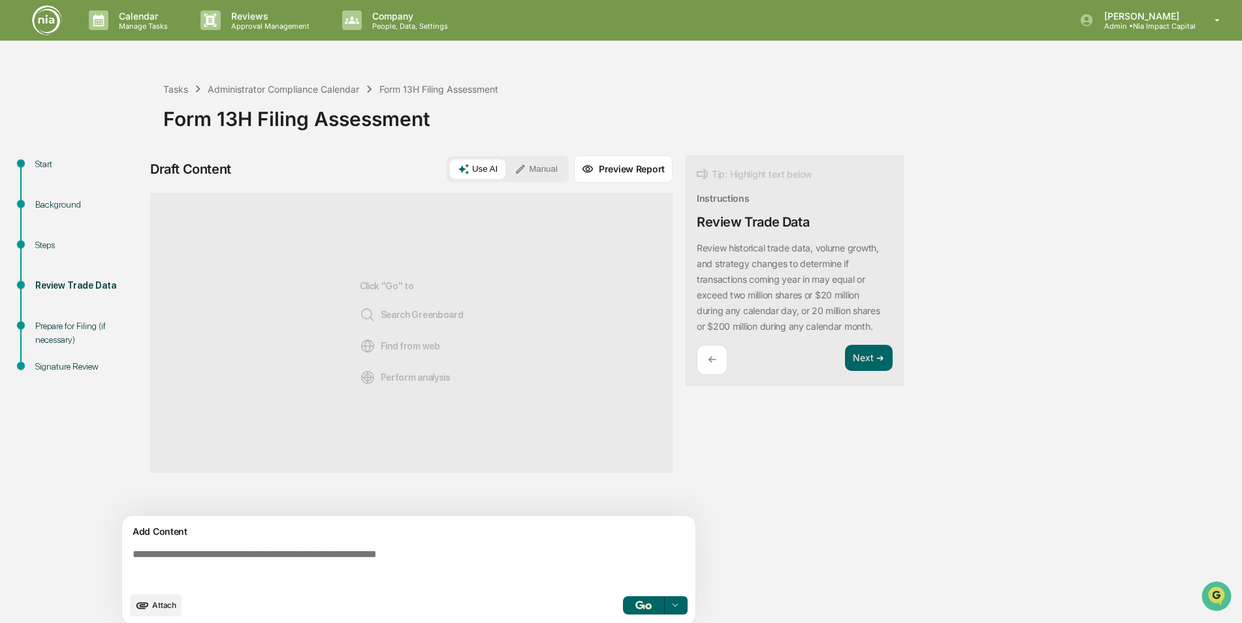
scroll to position [10, 0]
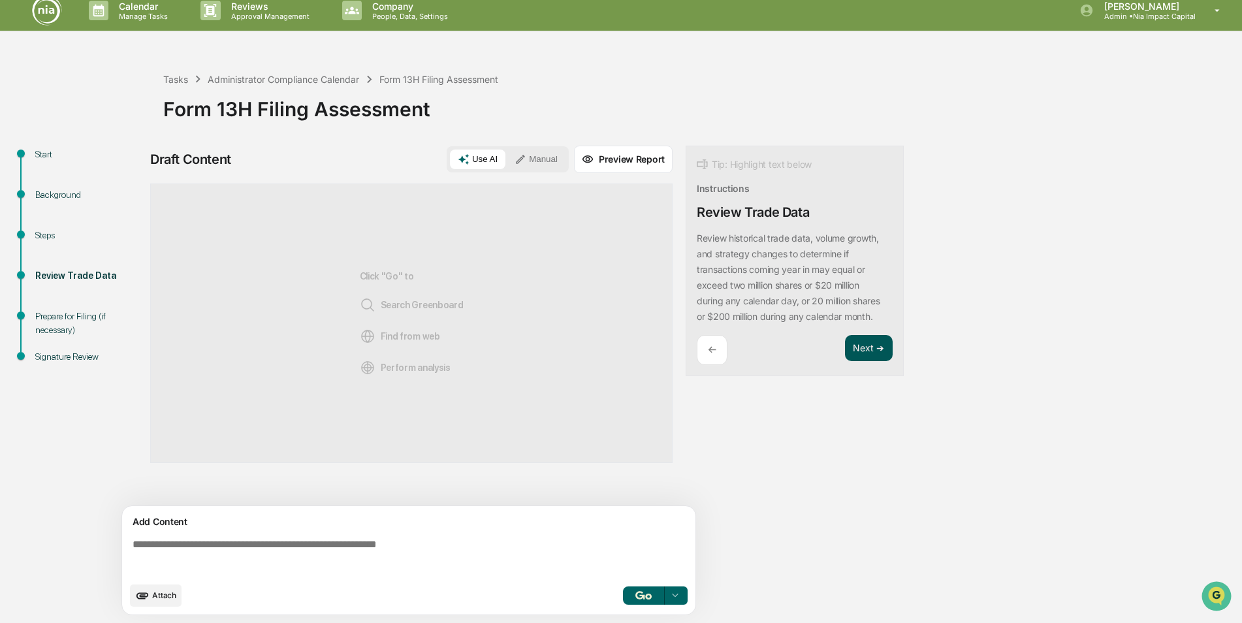
click at [860, 346] on button "Next ➔" at bounding box center [869, 348] width 48 height 27
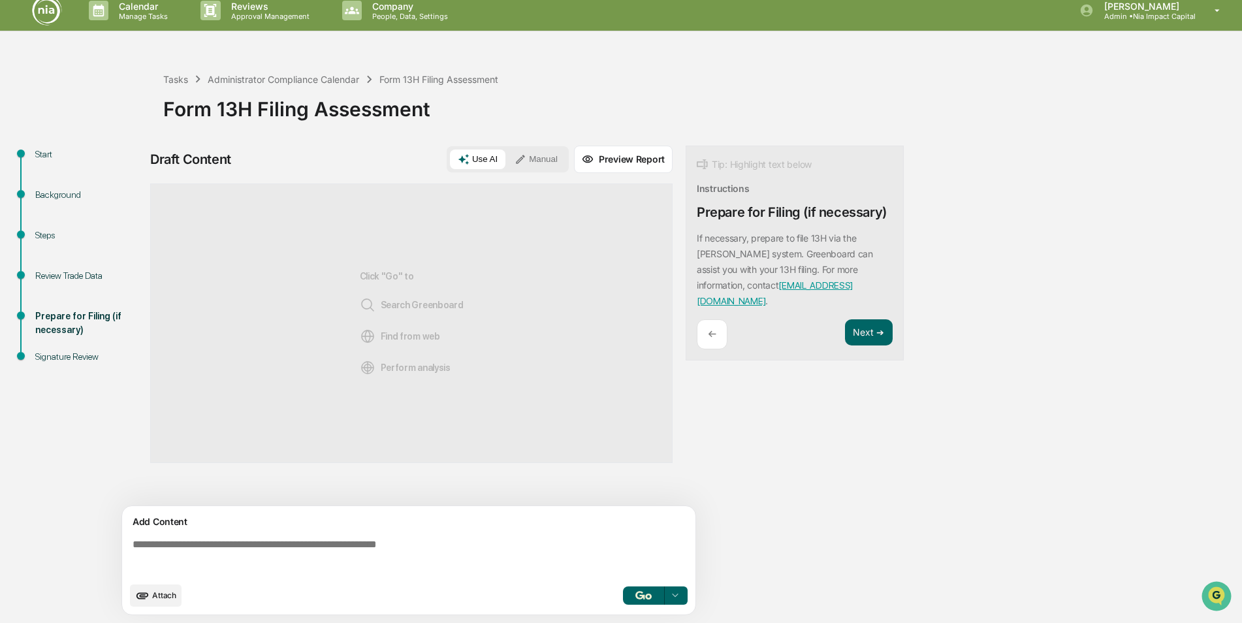
click at [718, 325] on div "←" at bounding box center [712, 334] width 31 height 31
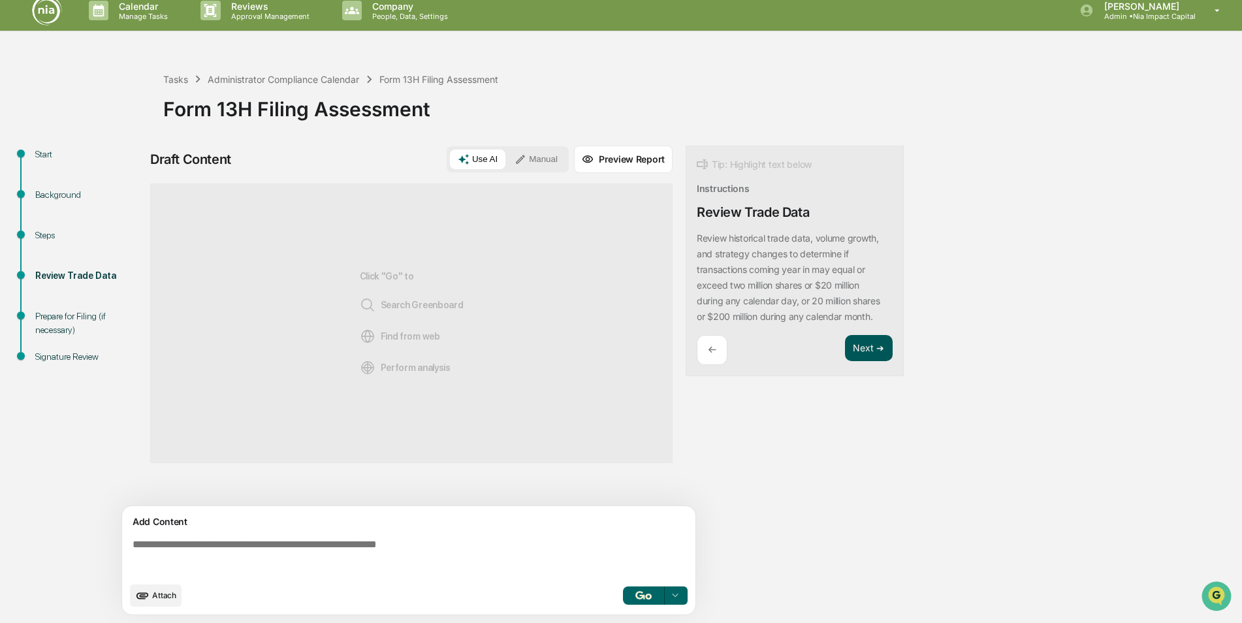
click at [877, 350] on button "Next ➔" at bounding box center [869, 348] width 48 height 27
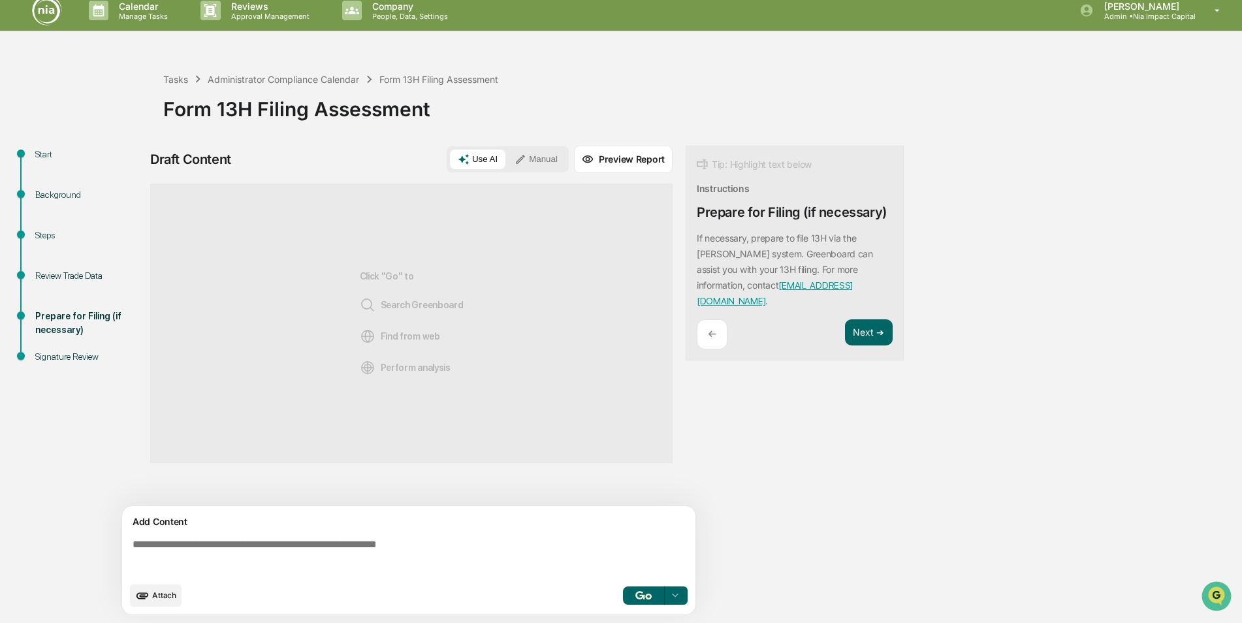
click at [703, 321] on div "←" at bounding box center [712, 334] width 31 height 31
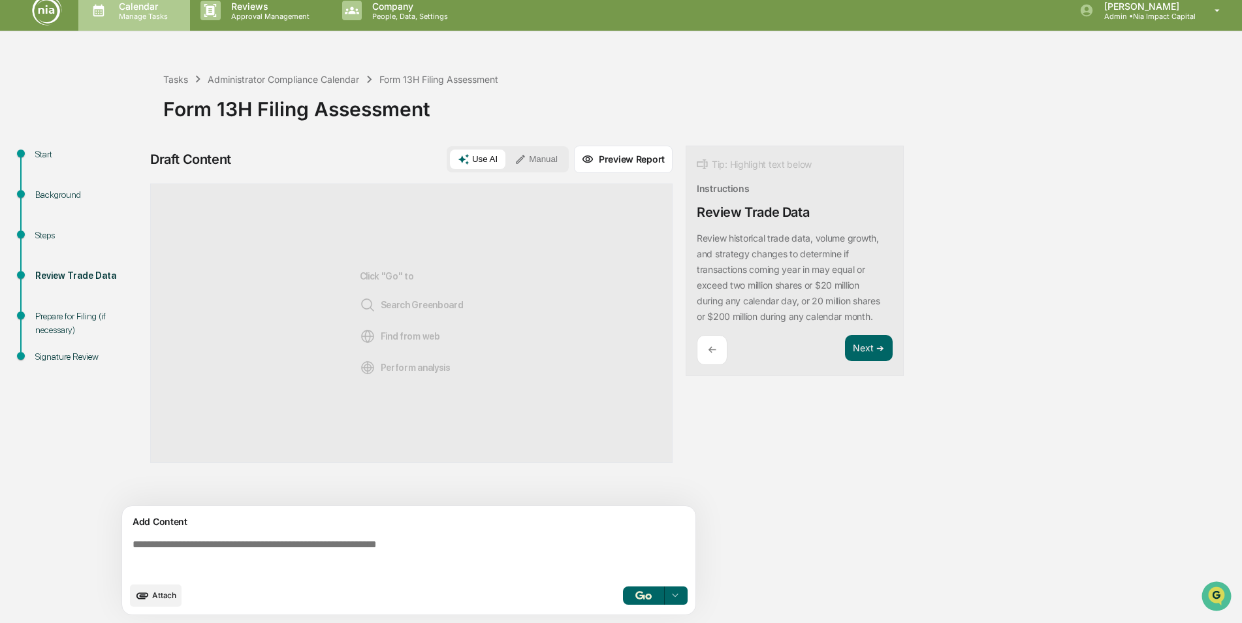
click at [146, 16] on p "Manage Tasks" at bounding box center [141, 16] width 66 height 9
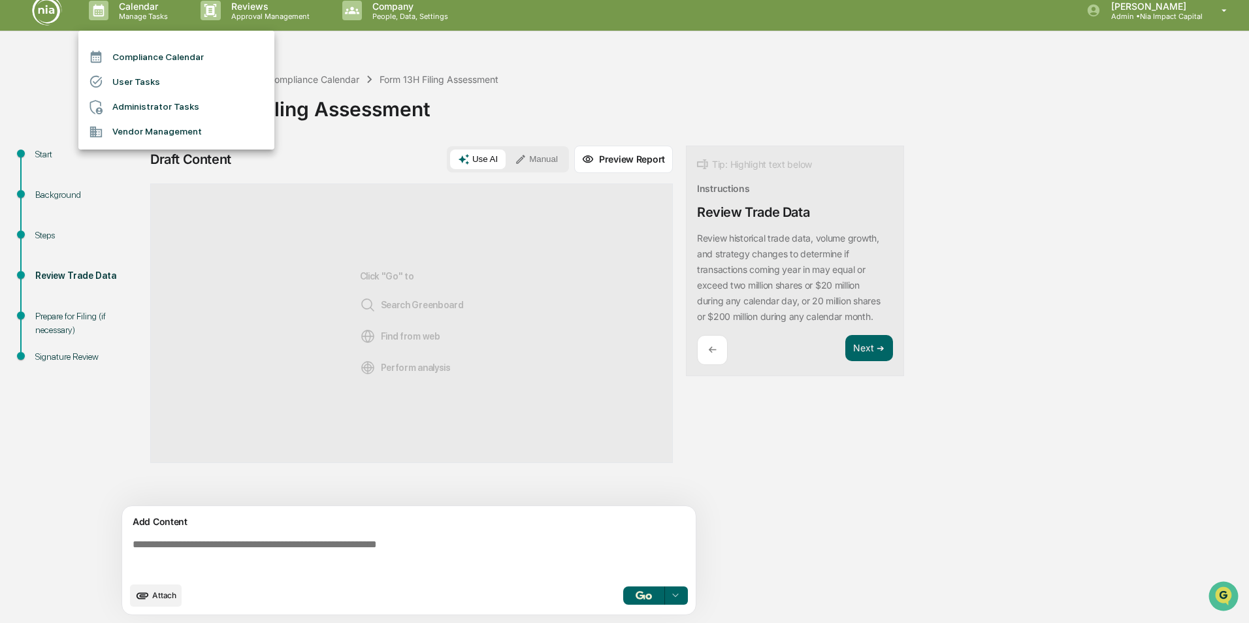
click at [160, 54] on li "Compliance Calendar" at bounding box center [176, 56] width 196 height 25
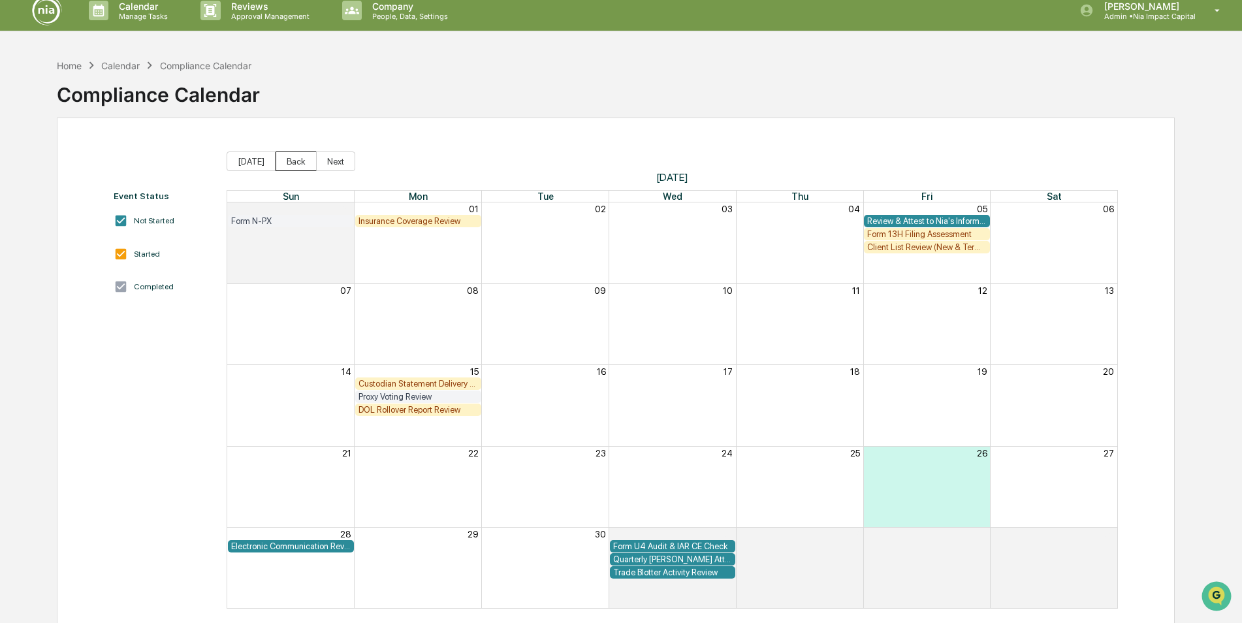
click at [278, 167] on button "Back" at bounding box center [296, 162] width 41 height 20
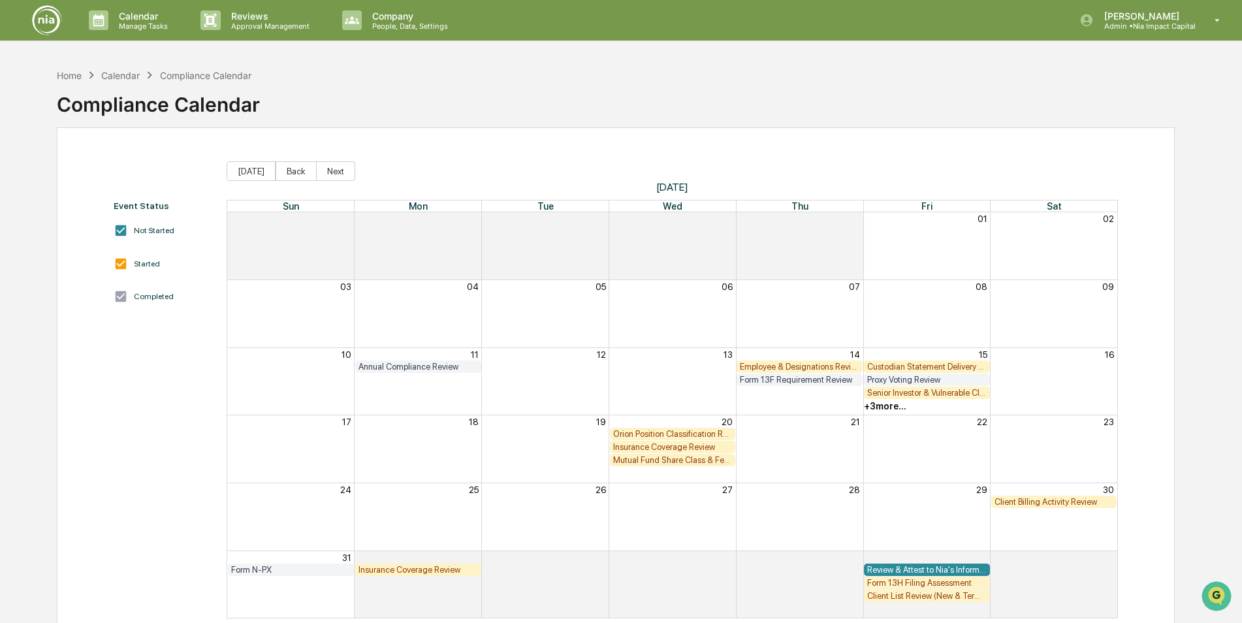
scroll to position [62, 0]
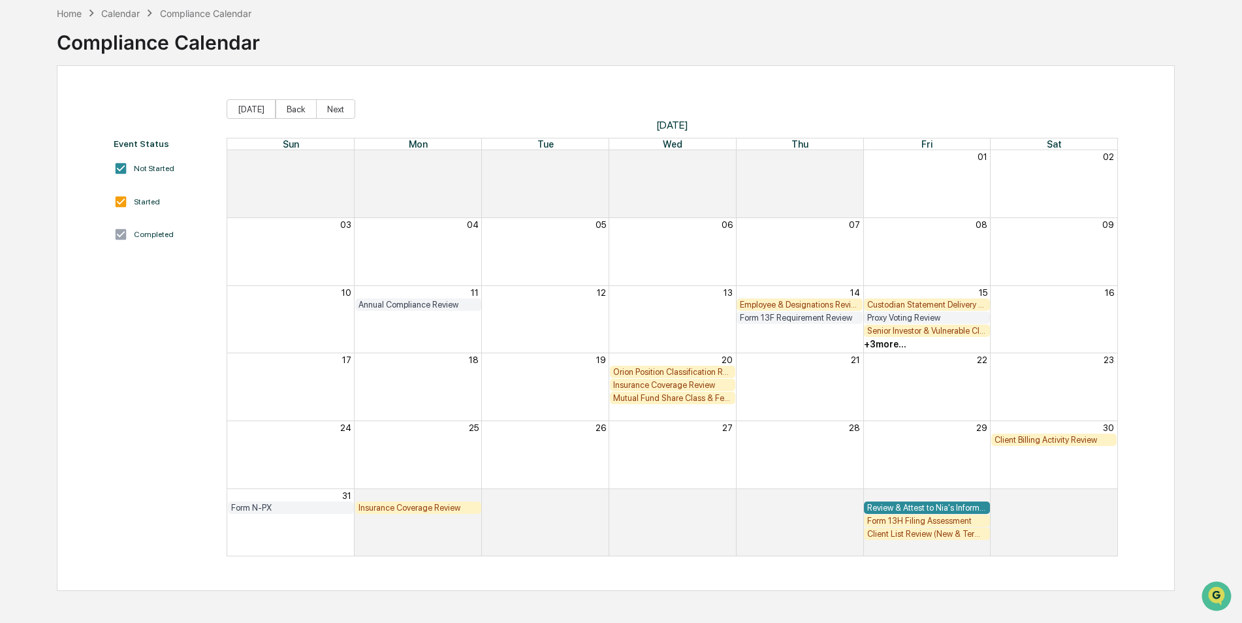
click at [428, 306] on div "Annual Compliance Review" at bounding box center [419, 305] width 120 height 10
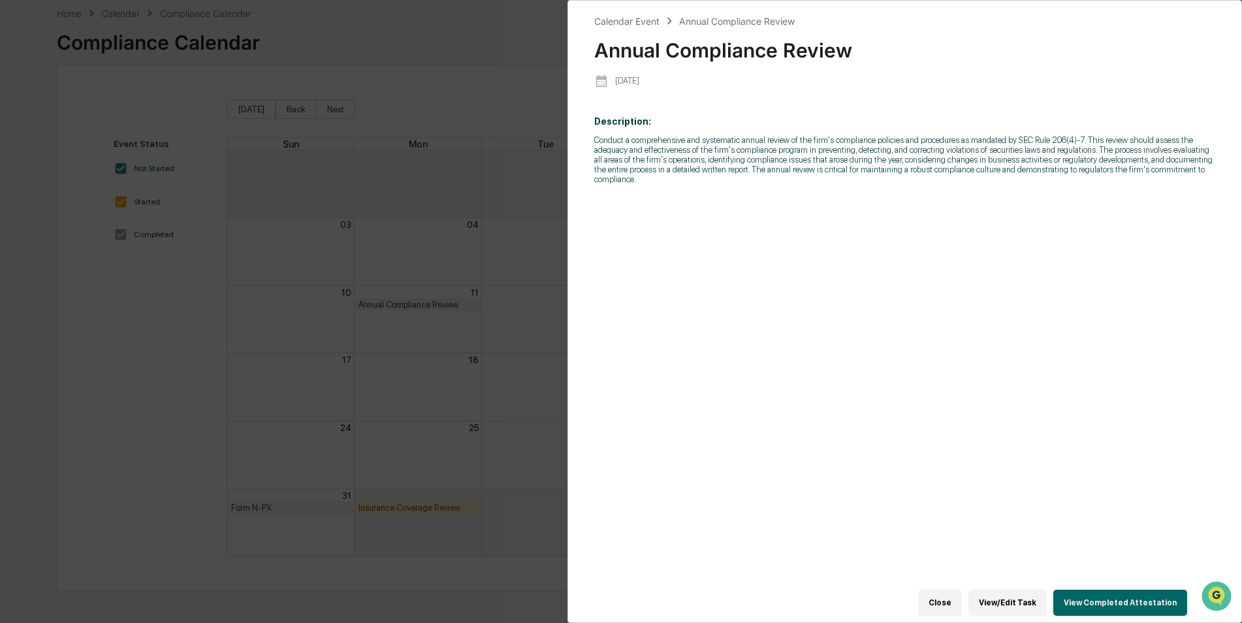
click at [1081, 595] on button "View Completed Attestation" at bounding box center [1120, 603] width 134 height 26
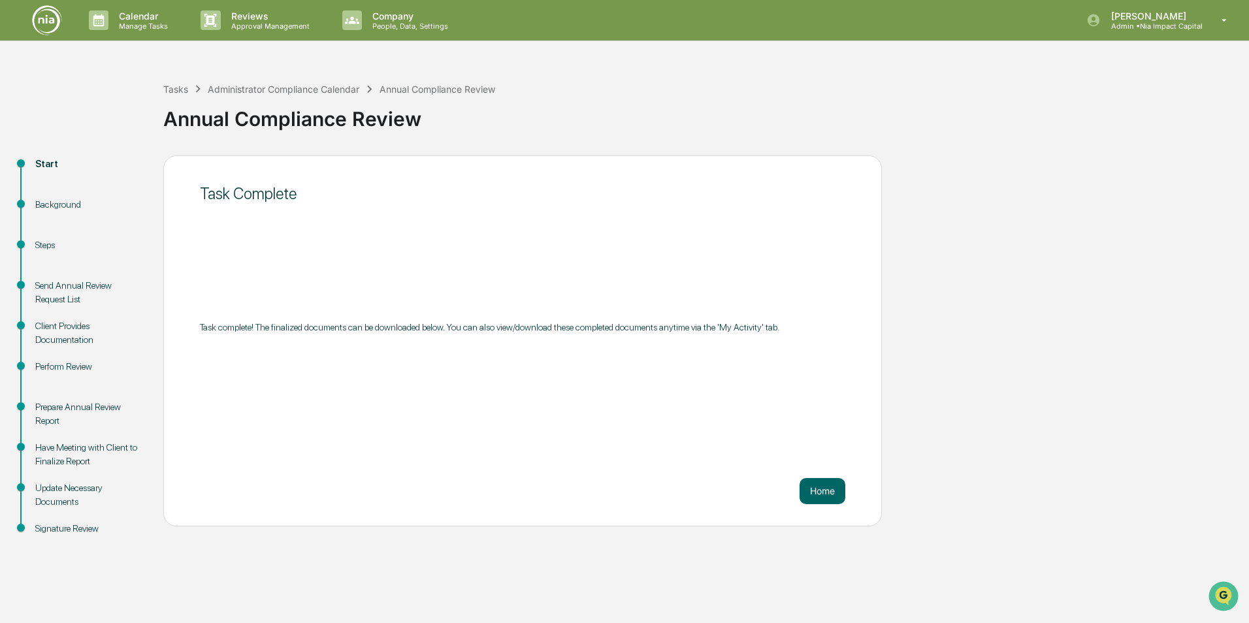
click at [75, 413] on div "Prepare Annual Review Report" at bounding box center [88, 413] width 107 height 27
click at [66, 458] on div "Have Meeting with Client to Finalize Report" at bounding box center [88, 454] width 107 height 27
click at [63, 487] on div "Update Necessary Documents" at bounding box center [88, 494] width 107 height 27
click at [62, 524] on div "Signature Review" at bounding box center [88, 529] width 107 height 14
click at [62, 525] on div "Signature Review" at bounding box center [88, 529] width 107 height 14
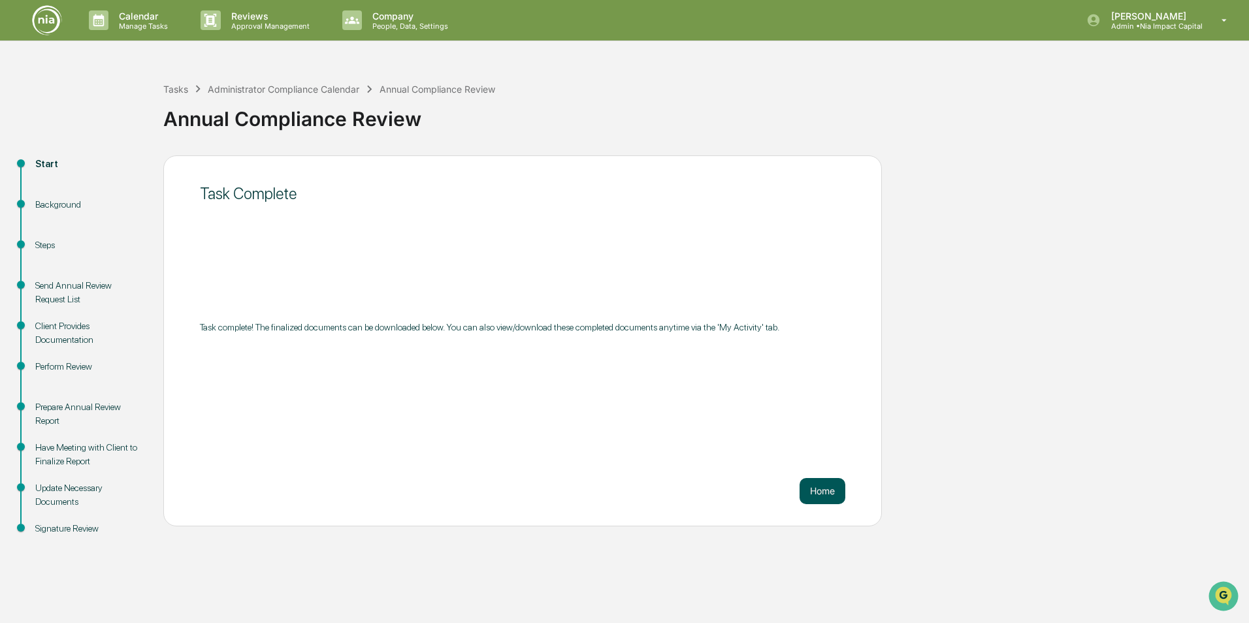
click at [840, 489] on button "Home" at bounding box center [822, 491] width 46 height 26
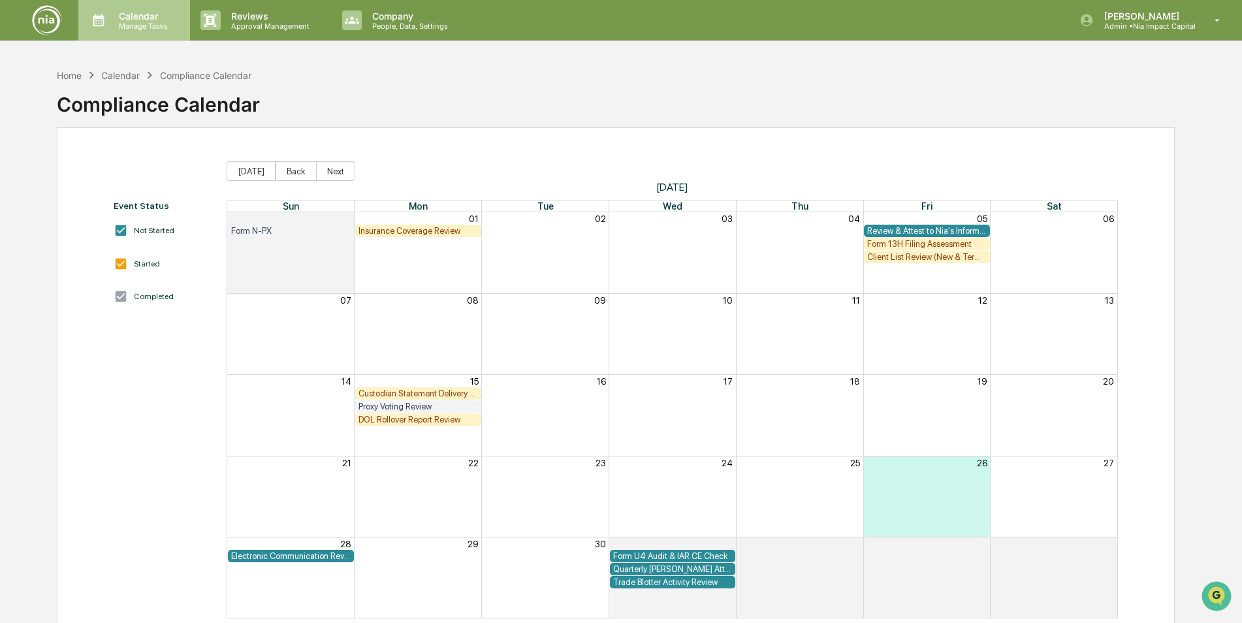
click at [140, 18] on p "Calendar" at bounding box center [141, 15] width 66 height 11
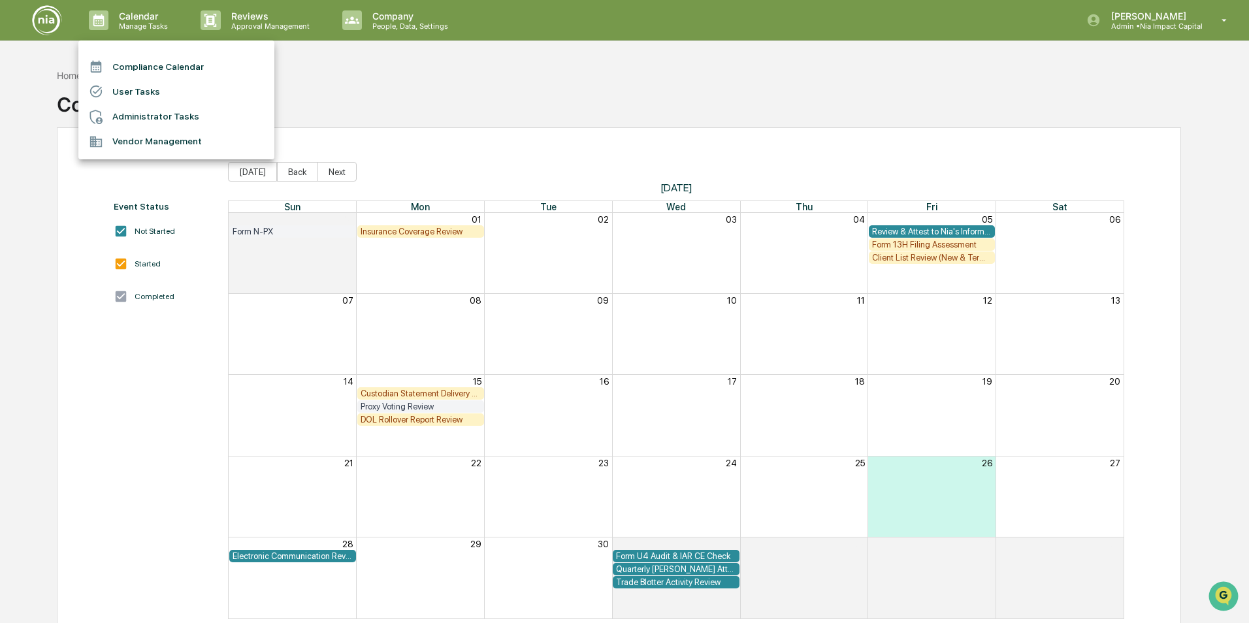
click at [253, 69] on li "Compliance Calendar" at bounding box center [176, 66] width 196 height 25
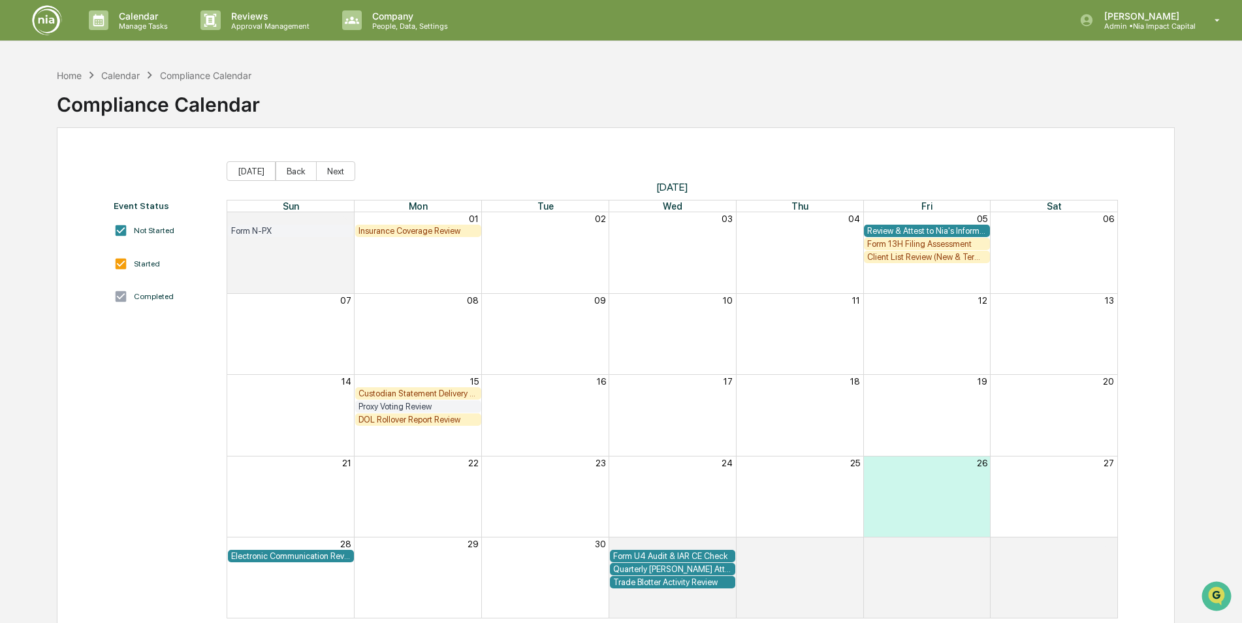
click at [125, 78] on div "Calendar" at bounding box center [120, 75] width 39 height 11
click at [50, 19] on img at bounding box center [46, 20] width 31 height 31
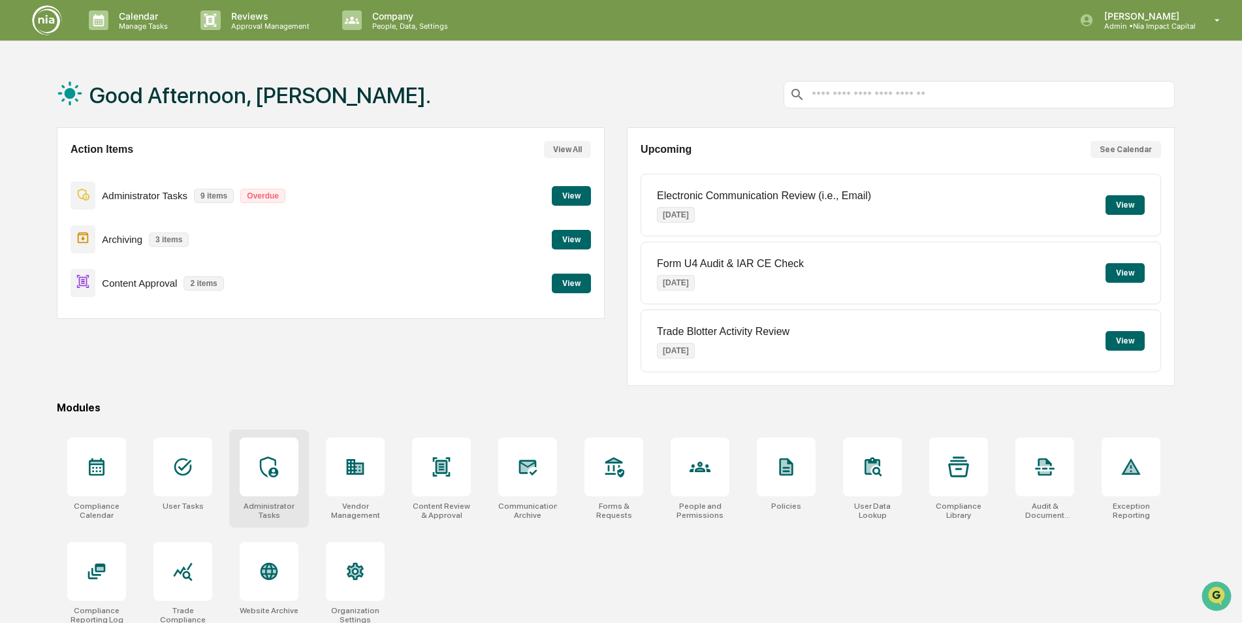
click at [266, 450] on div at bounding box center [269, 467] width 59 height 59
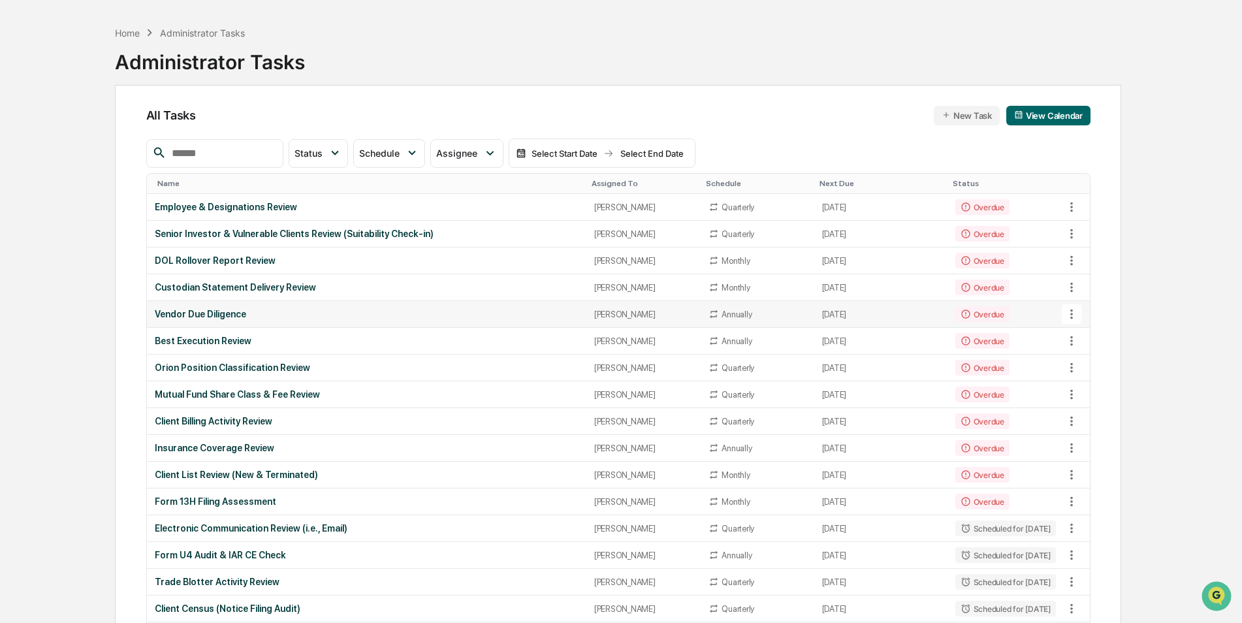
scroll to position [65, 0]
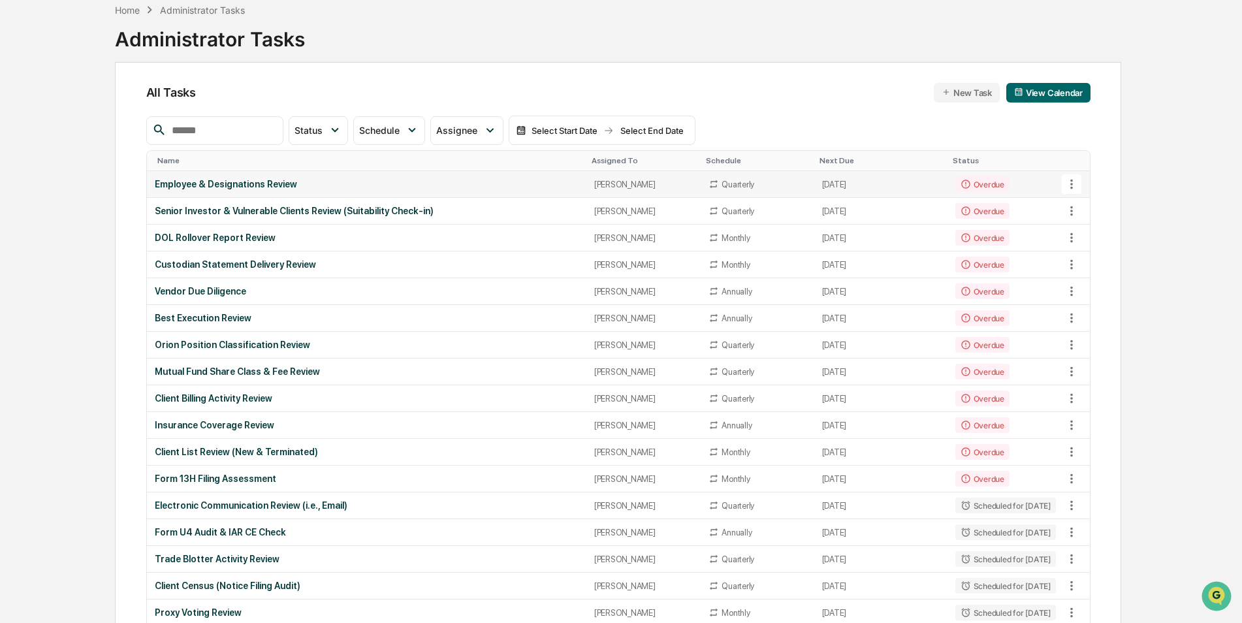
click at [263, 188] on div "Employee & Designations Review" at bounding box center [367, 184] width 424 height 10
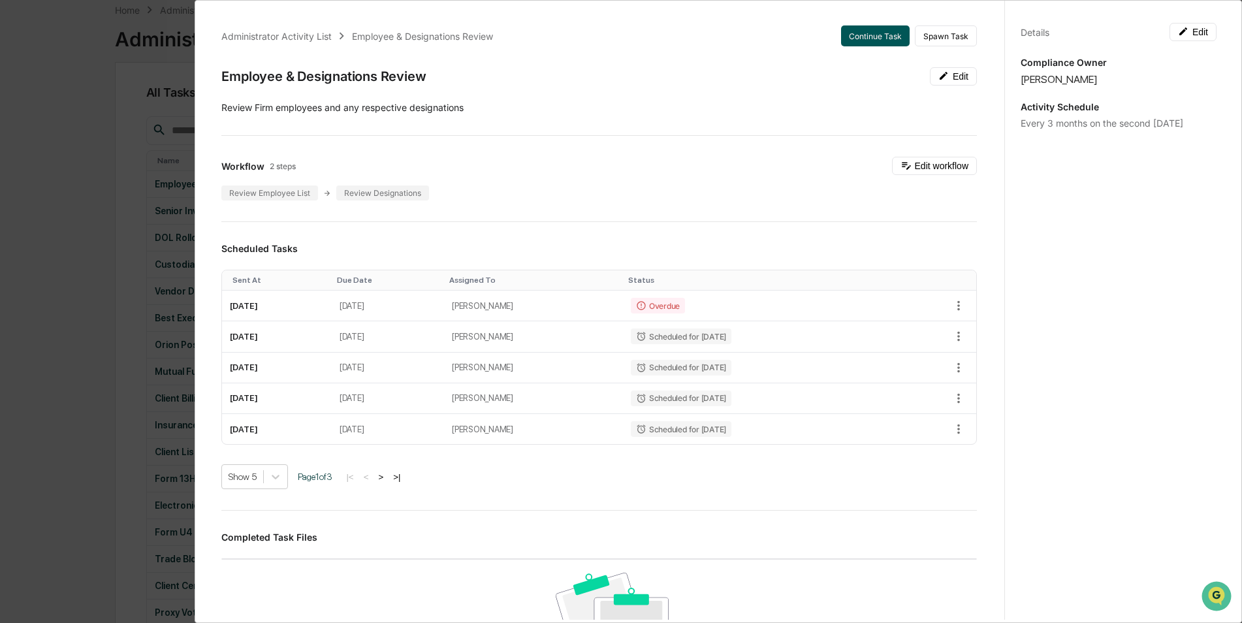
click at [866, 41] on button "Continue Task" at bounding box center [875, 35] width 69 height 21
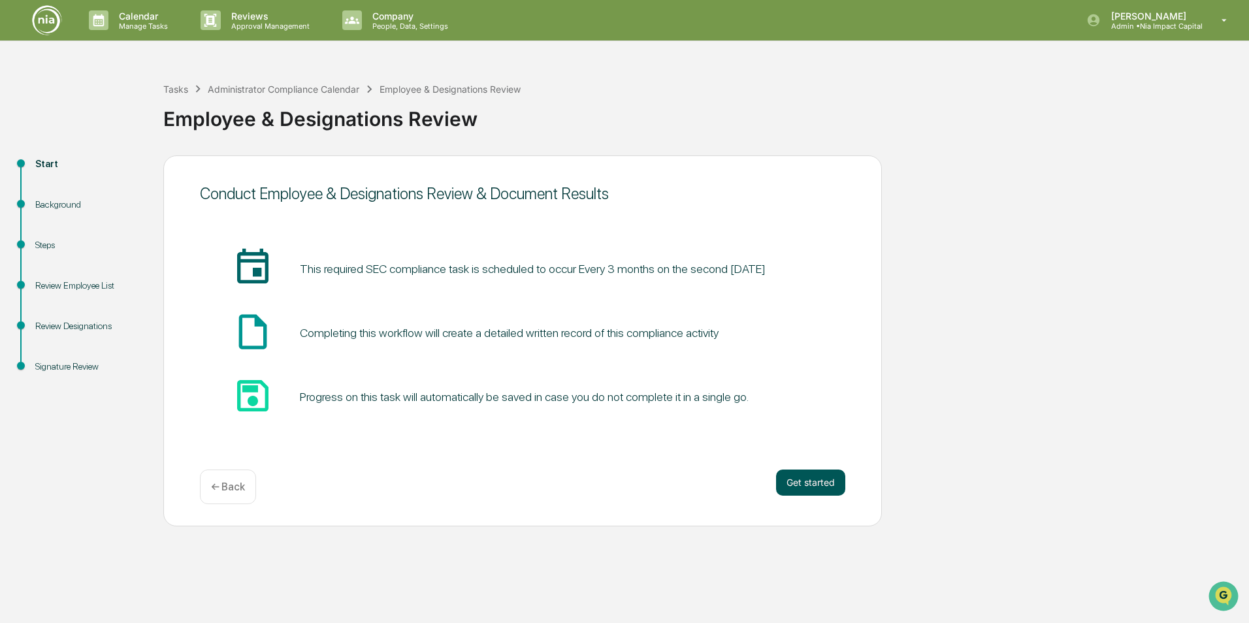
click at [791, 480] on button "Get started" at bounding box center [810, 483] width 69 height 26
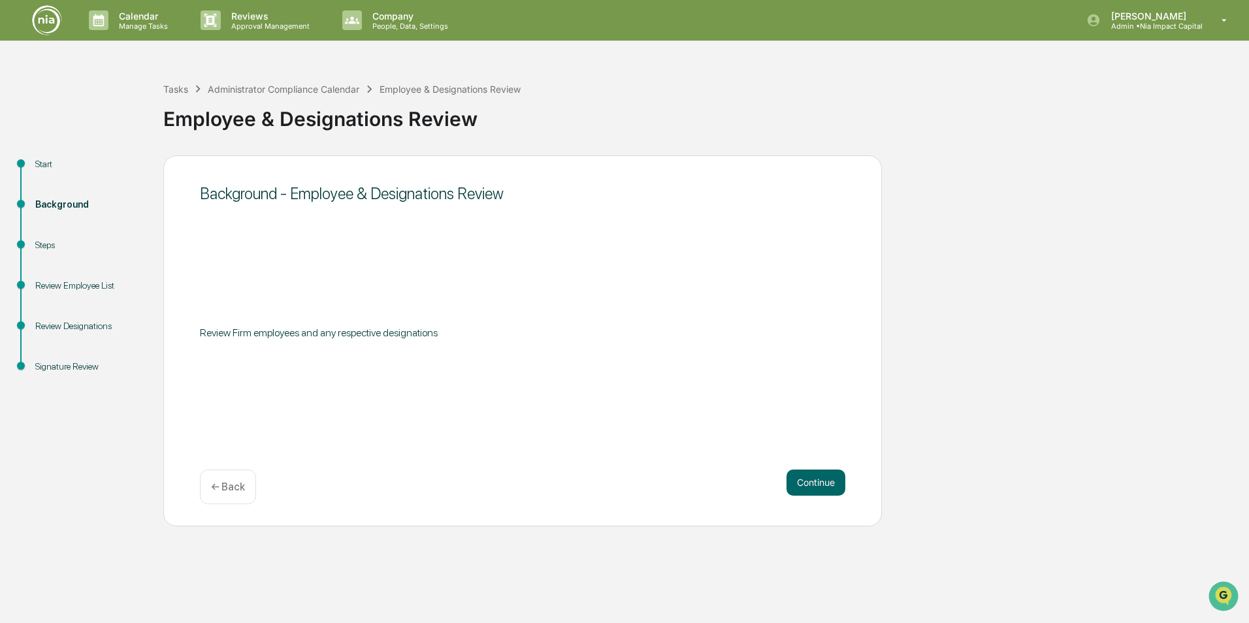
click at [217, 494] on div "← Back" at bounding box center [228, 487] width 56 height 35
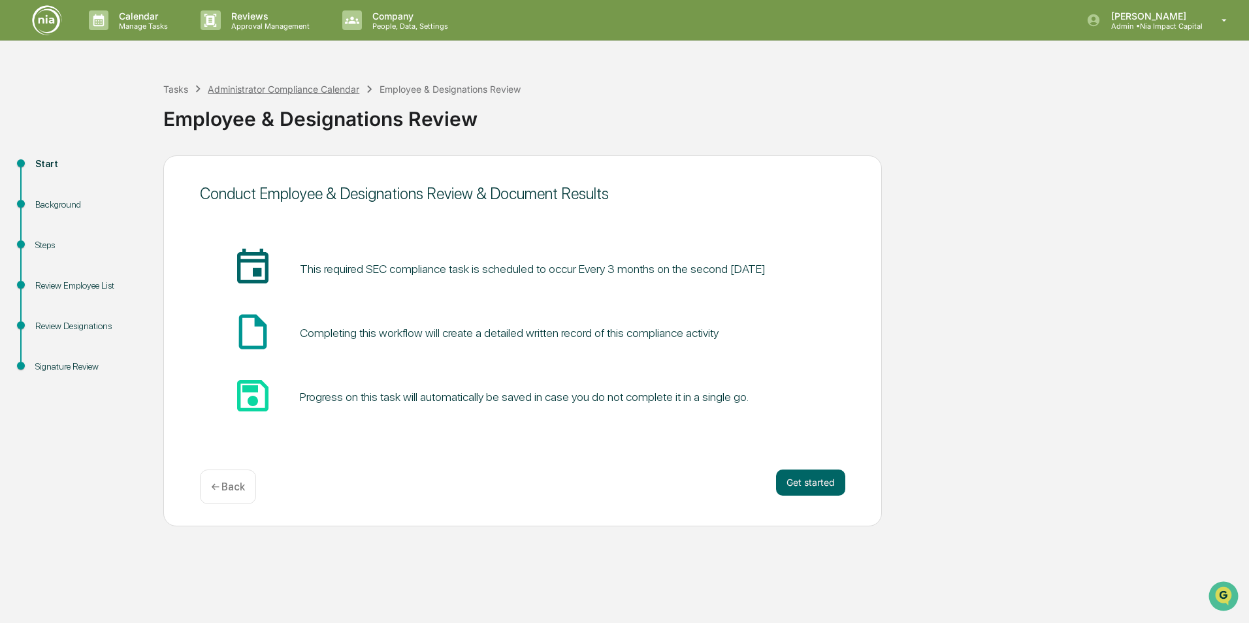
click at [265, 90] on div "Administrator Compliance Calendar" at bounding box center [284, 89] width 152 height 11
